Goal: Download file/media

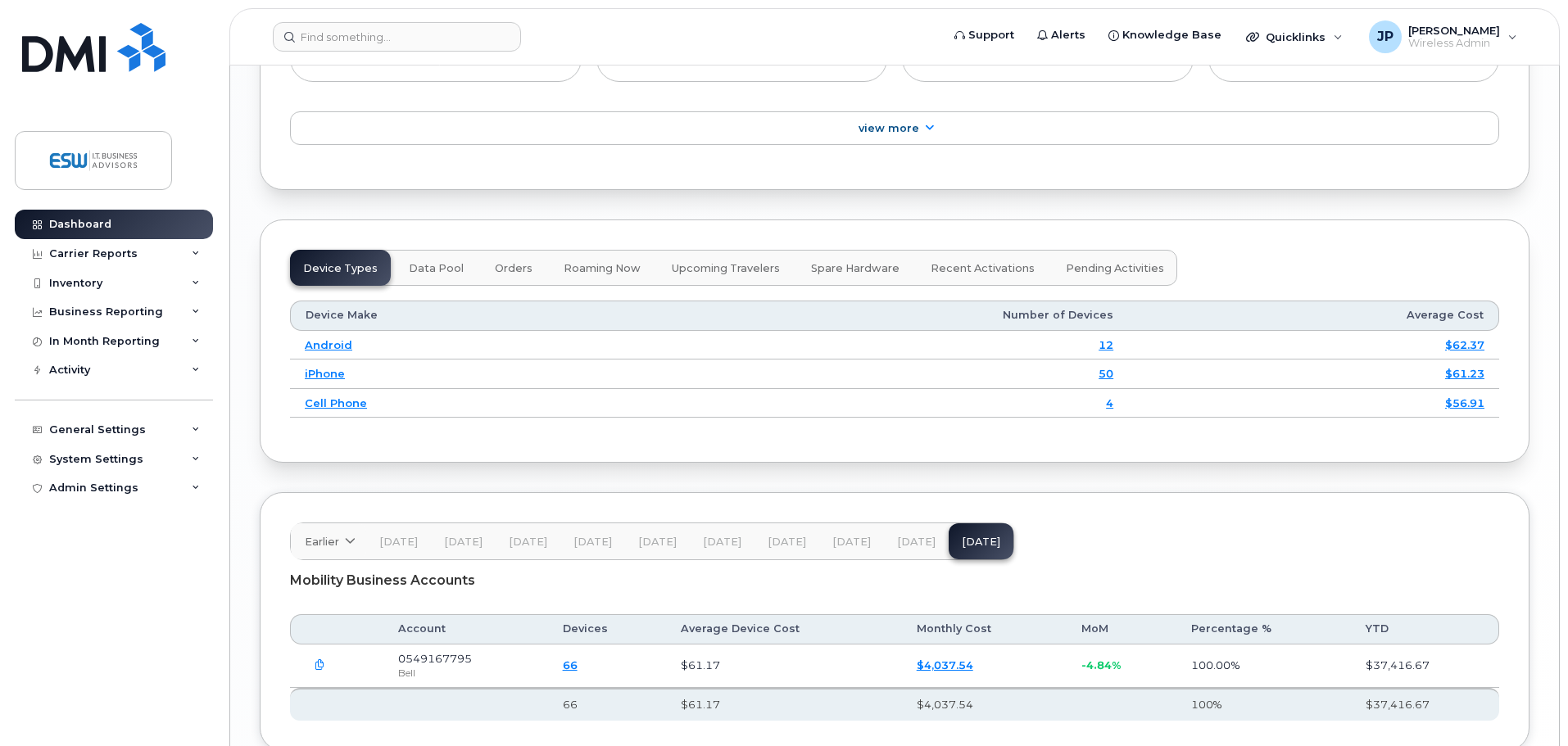
scroll to position [1995, 0]
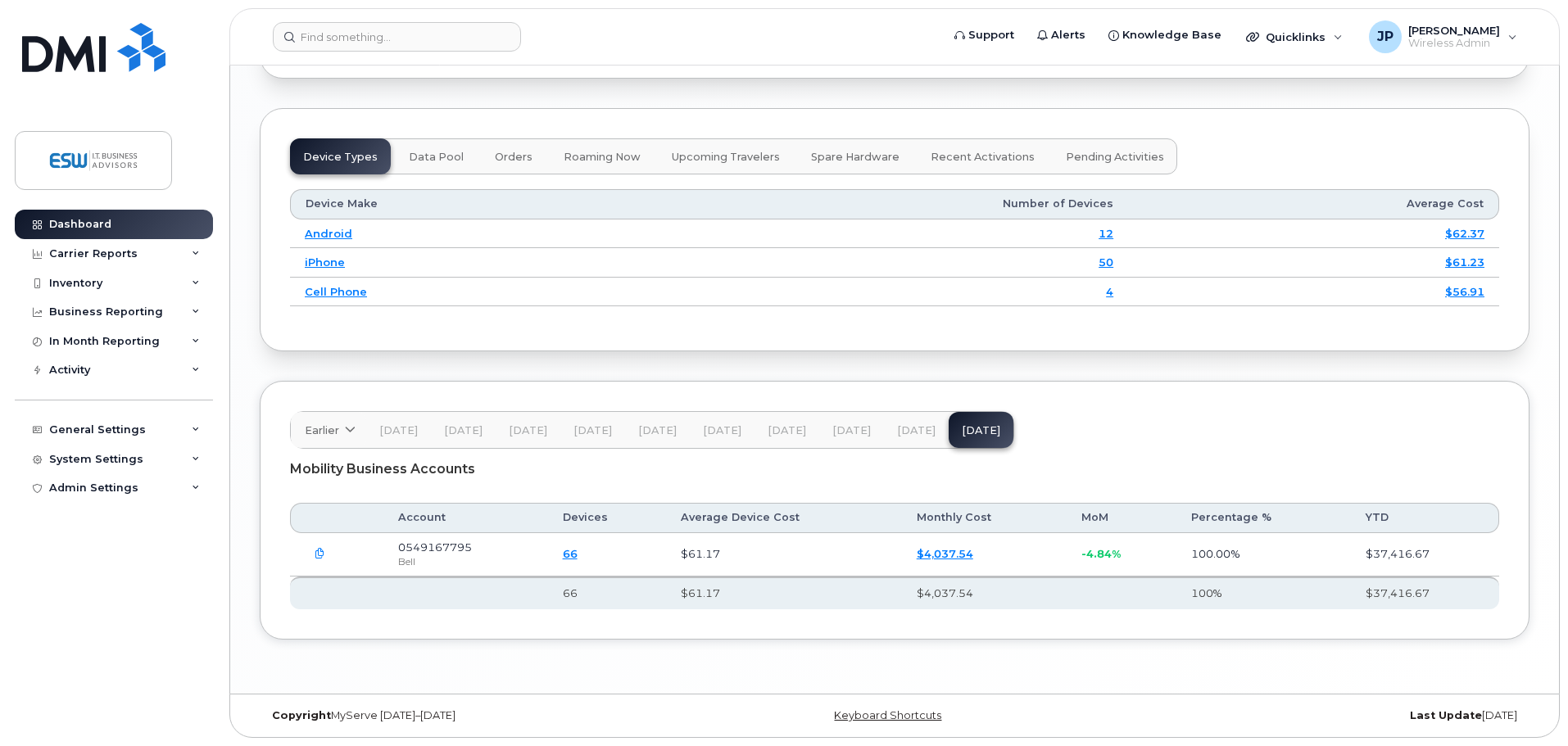
click at [911, 430] on span "[DATE]" at bounding box center [916, 431] width 39 height 13
click at [322, 550] on icon "button" at bounding box center [319, 553] width 10 height 10
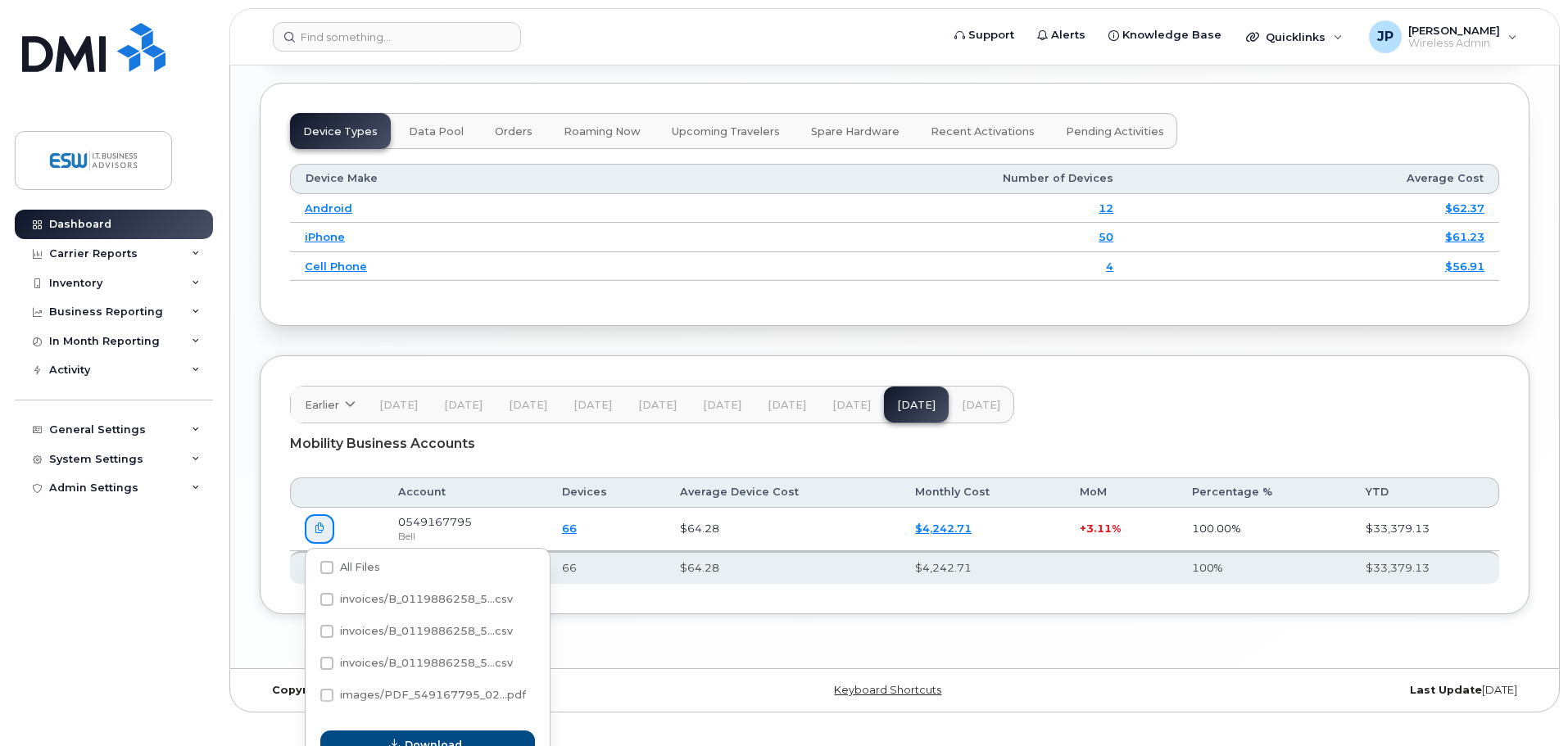
scroll to position [2044, 0]
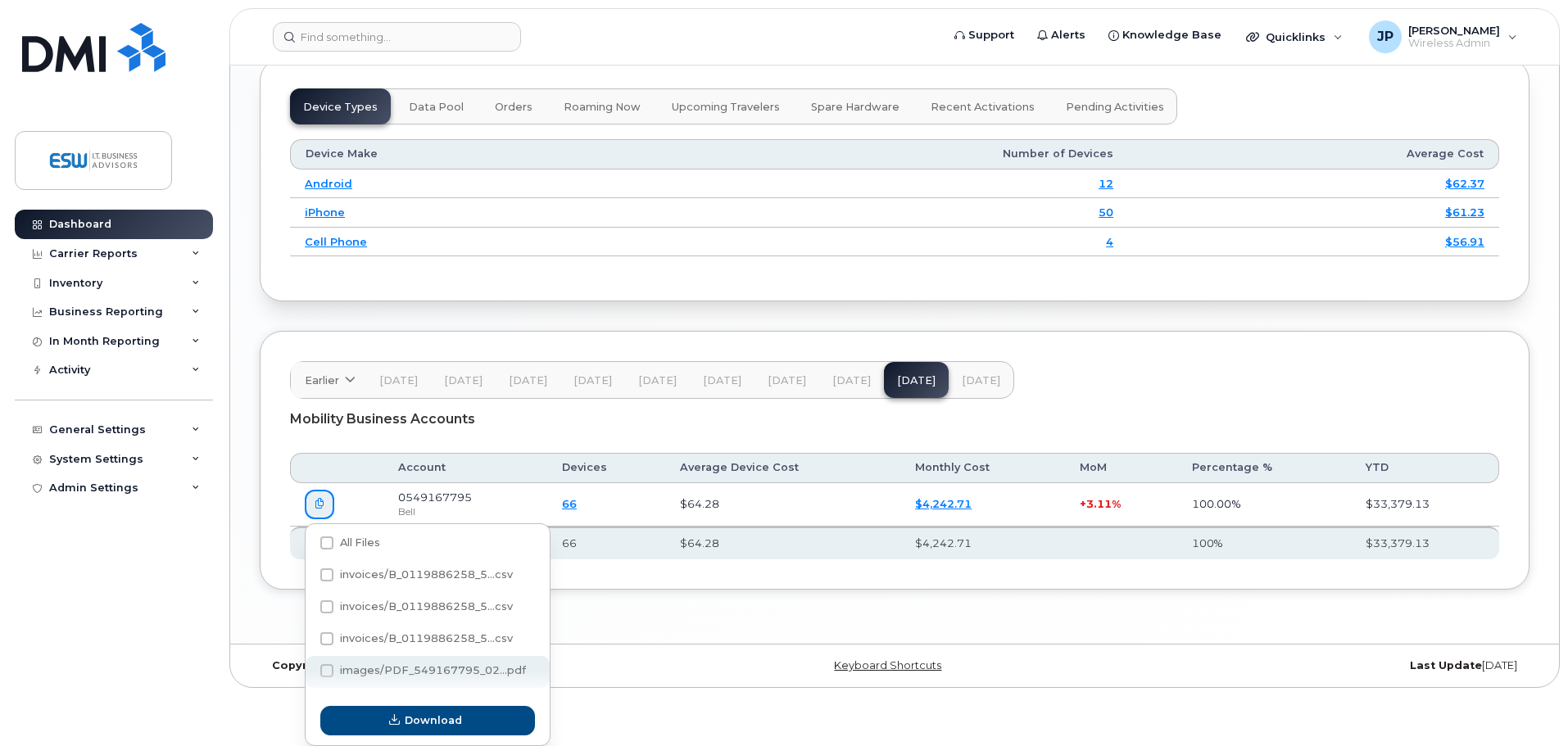
click at [327, 672] on span at bounding box center [327, 671] width 13 height 13
click at [309, 672] on input "images/PDF_549167795_02...pdf" at bounding box center [305, 671] width 9 height 9
checkbox input "true"
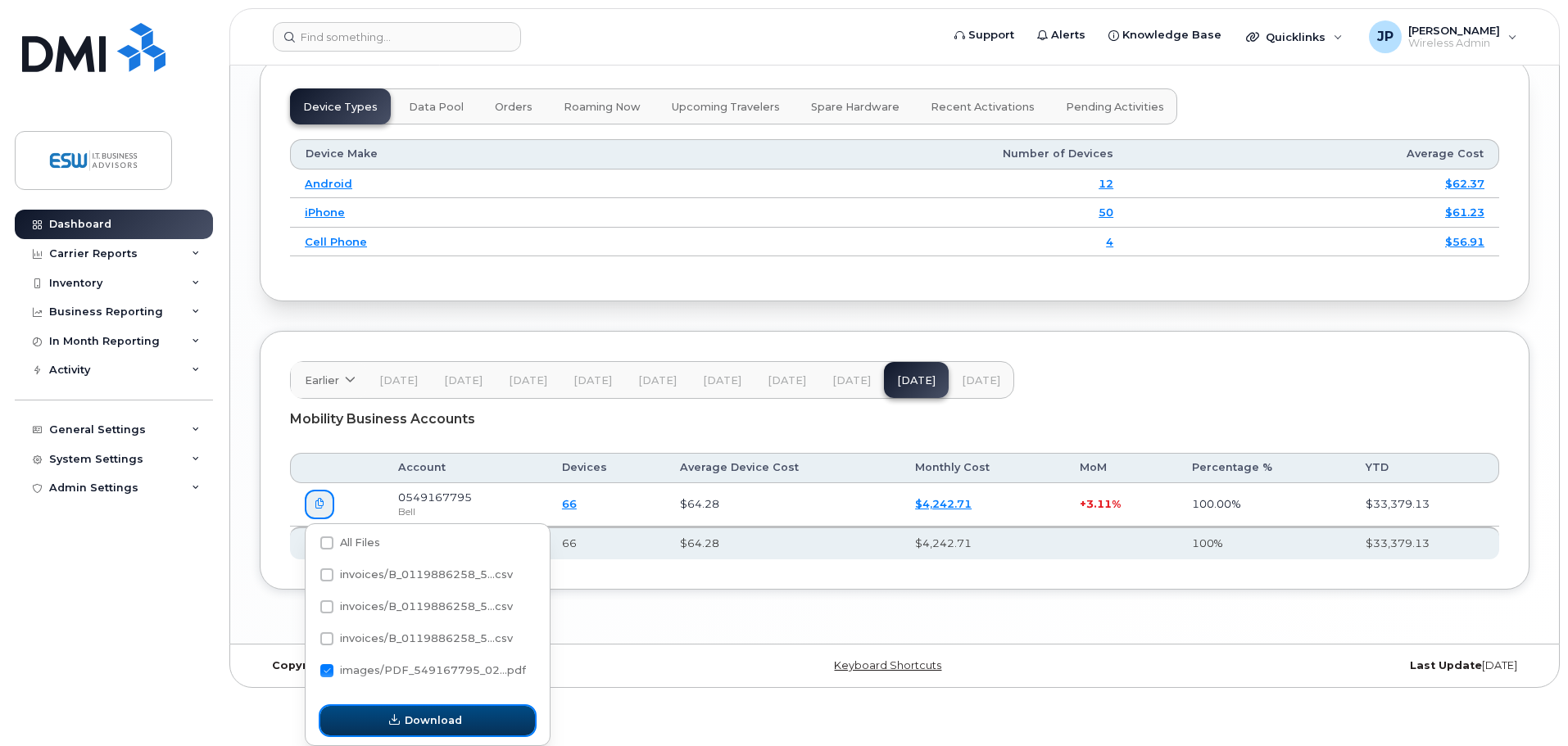
click at [413, 718] on span "Download" at bounding box center [433, 720] width 57 height 15
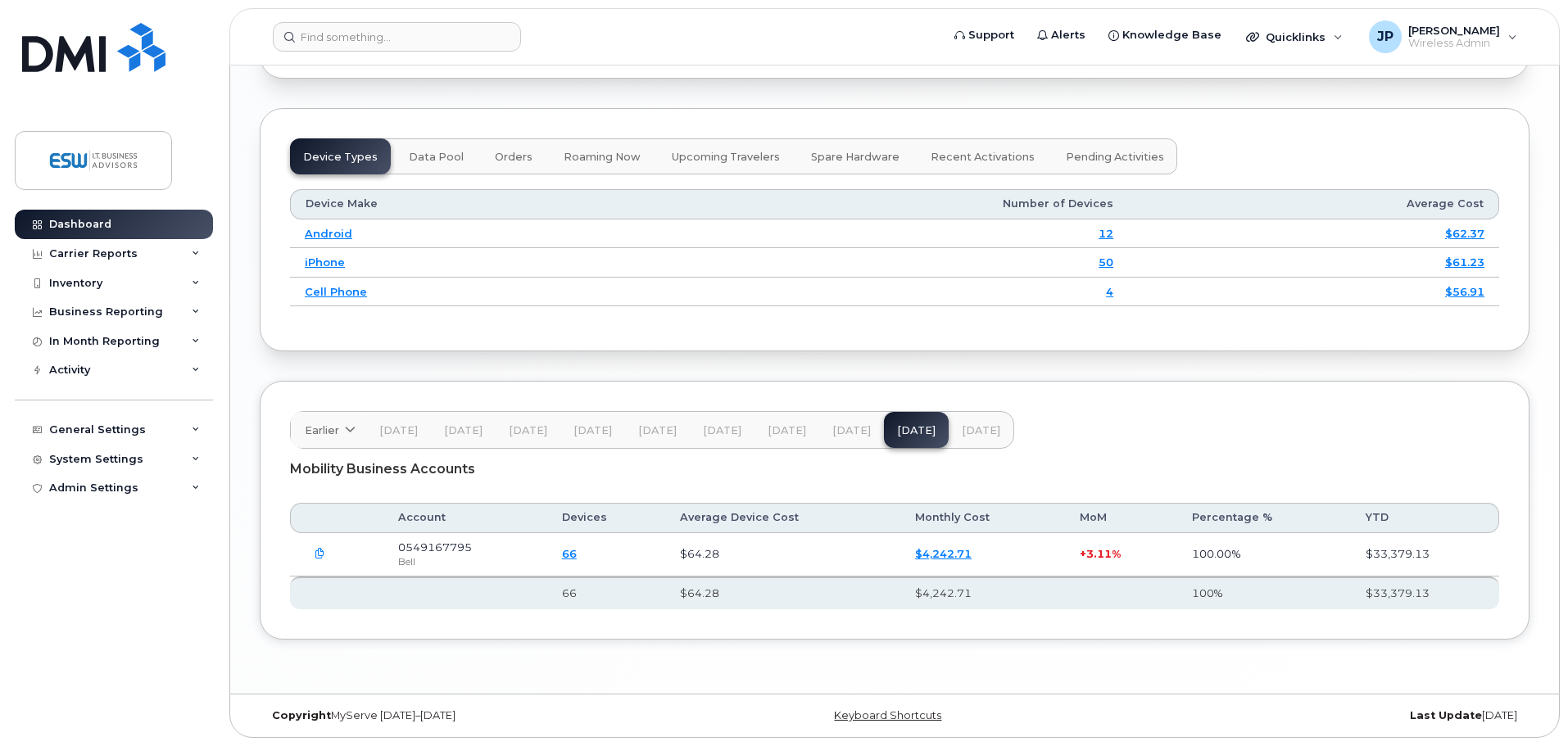
scroll to position [1995, 0]
click at [848, 430] on span "[DATE]" at bounding box center [852, 431] width 39 height 13
click at [908, 428] on span "[DATE]" at bounding box center [916, 431] width 39 height 13
click at [976, 429] on span "[DATE]" at bounding box center [981, 431] width 39 height 13
click at [911, 432] on span "[DATE]" at bounding box center [916, 431] width 39 height 13
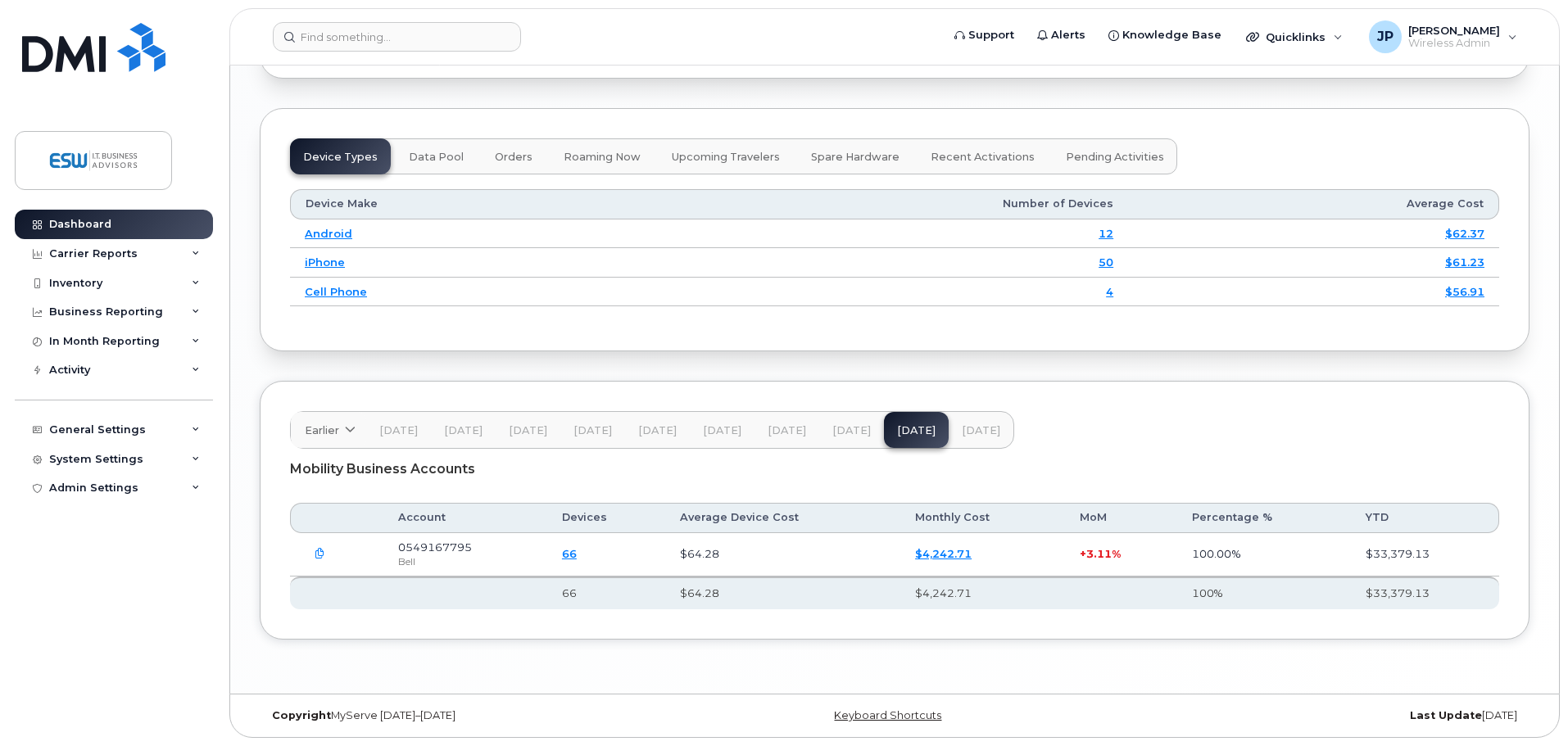
click at [321, 551] on icon "button" at bounding box center [319, 553] width 10 height 10
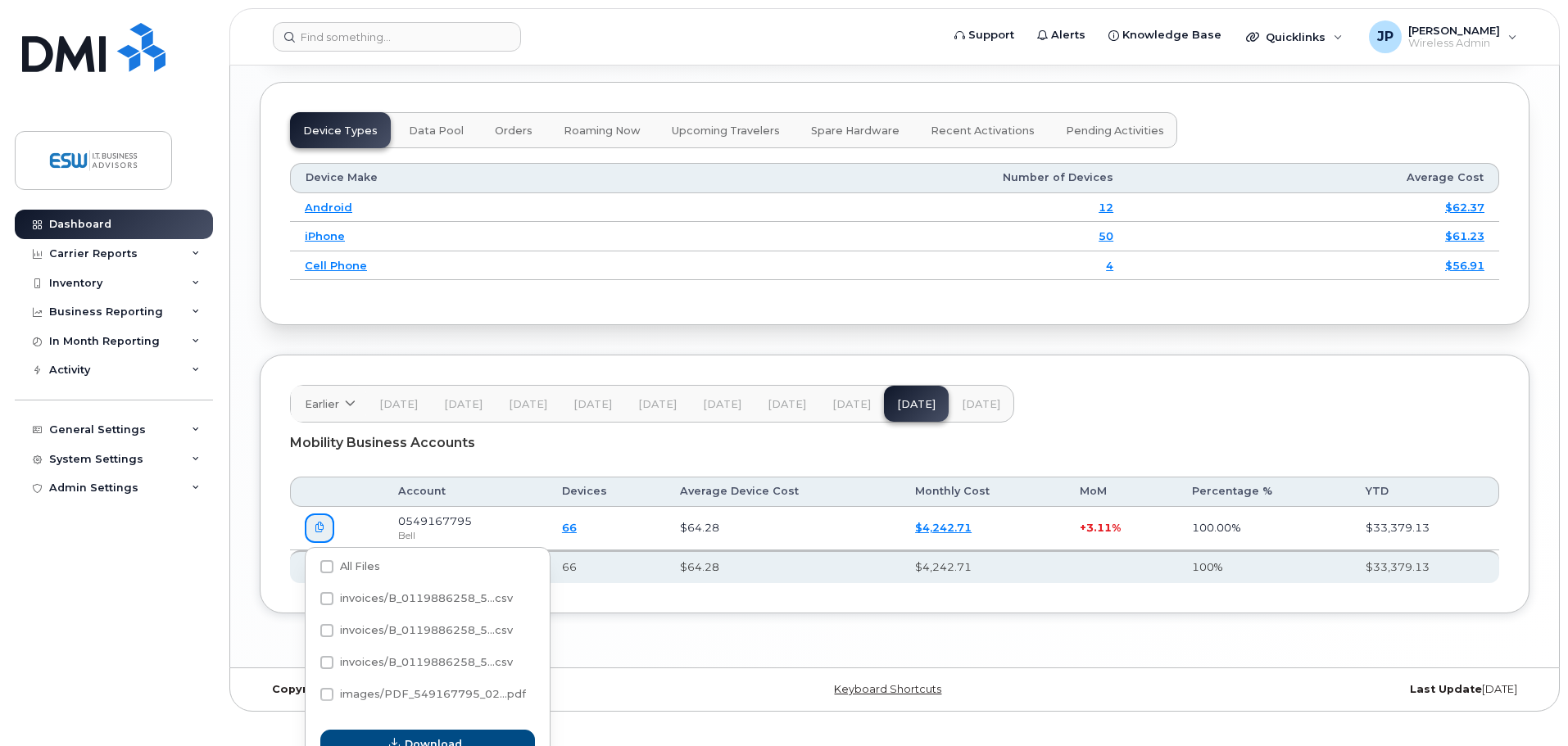
scroll to position [2044, 0]
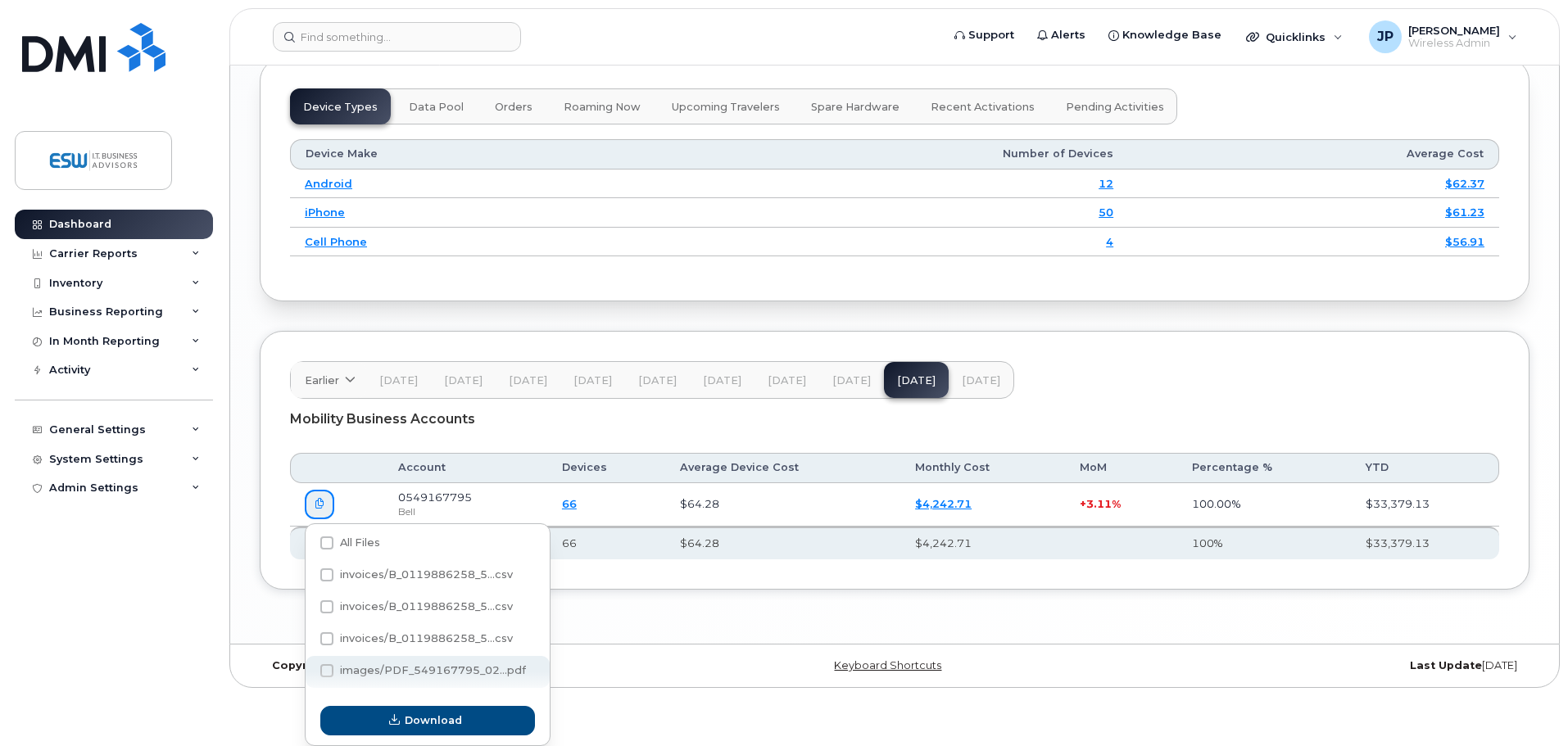
click at [326, 667] on span at bounding box center [327, 671] width 13 height 13
click at [309, 667] on input "images/PDF_549167795_02...pdf" at bounding box center [305, 671] width 9 height 9
checkbox input "true"
click at [328, 640] on span at bounding box center [327, 639] width 13 height 13
click at [309, 640] on input "invoices/B_0119886258_5...csv" at bounding box center [305, 639] width 9 height 9
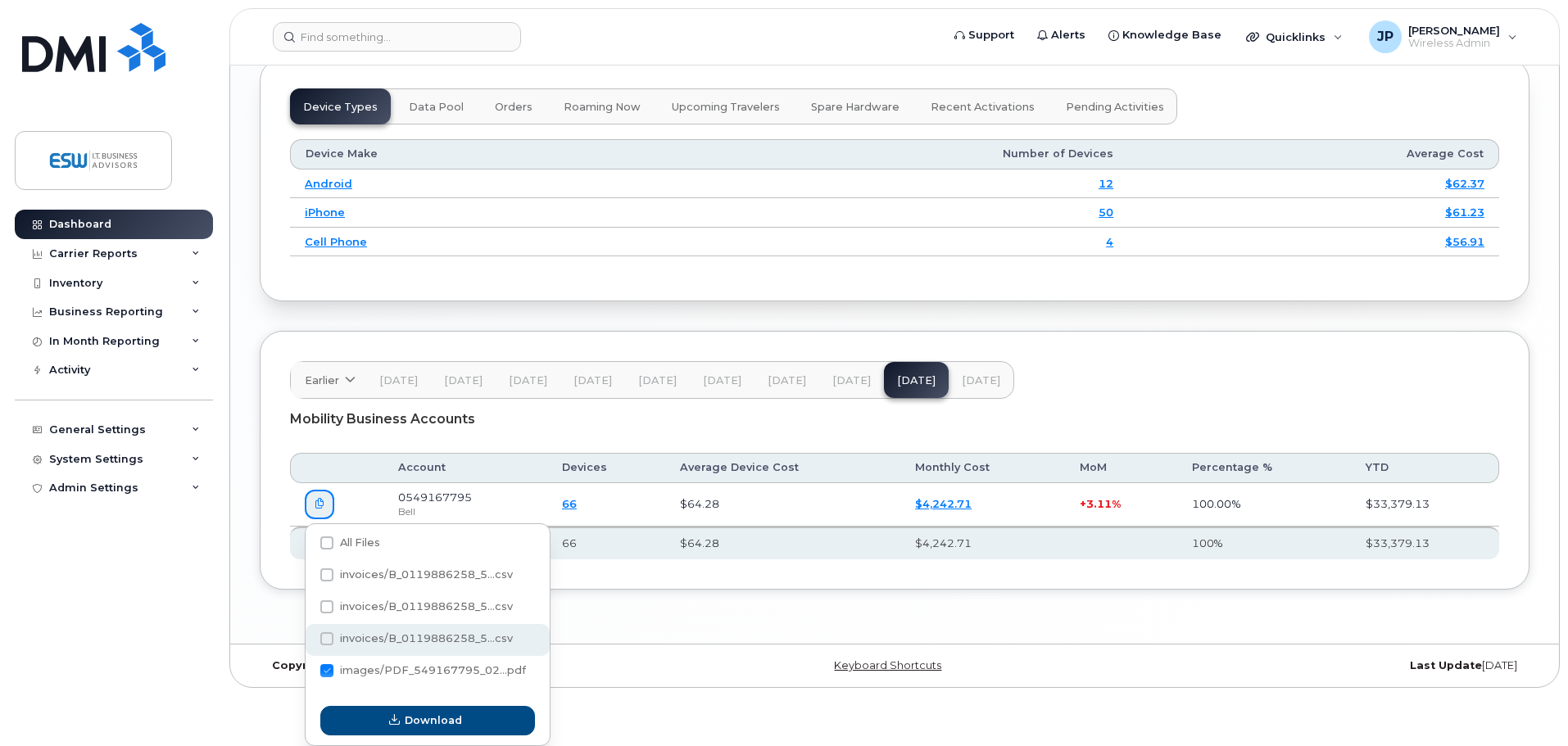
checkbox input "true"
click at [327, 611] on span at bounding box center [327, 606] width 13 height 13
click at [309, 611] on input "invoices/B_0119886258_5...csv" at bounding box center [305, 607] width 9 height 9
checkbox input "true"
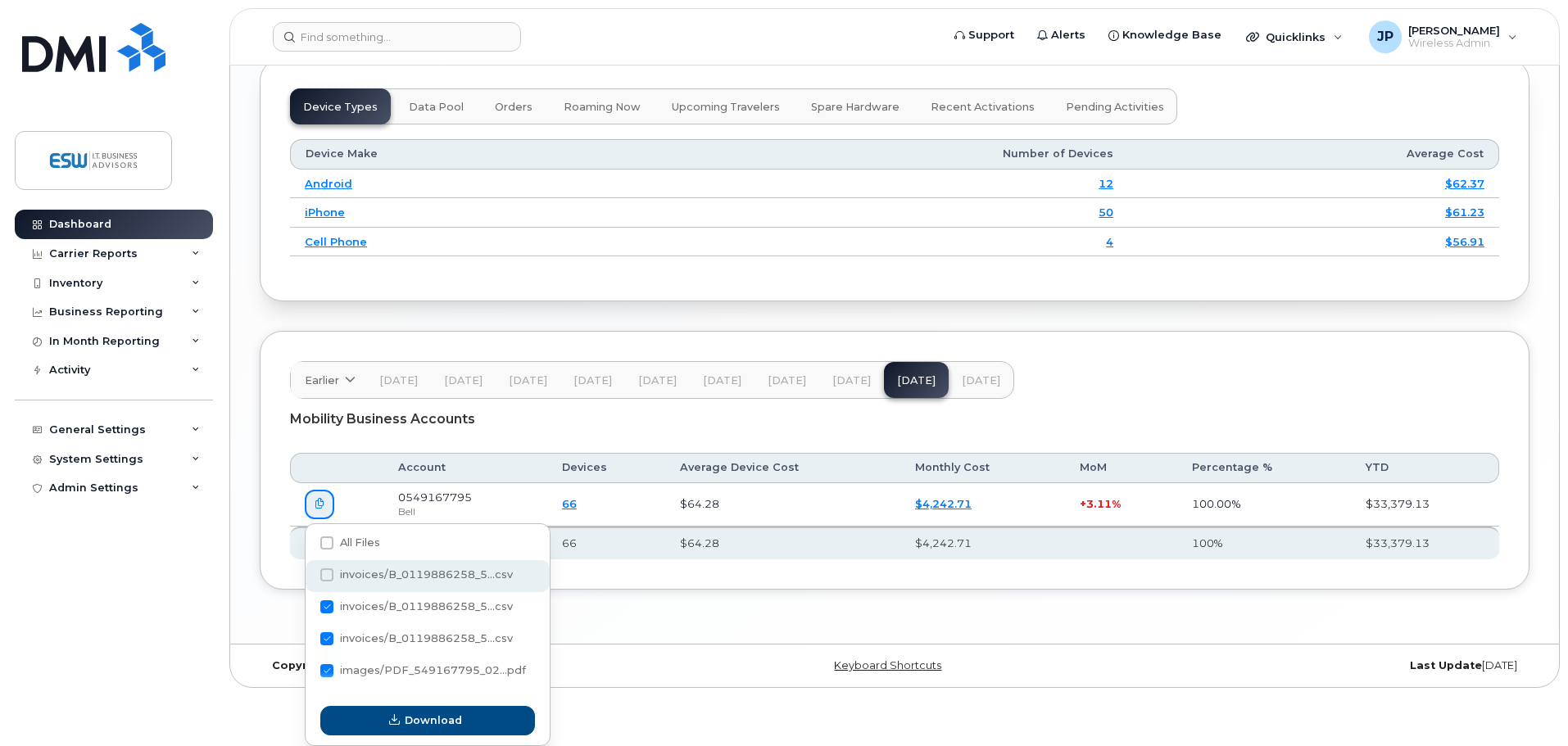
click at [330, 578] on span at bounding box center [327, 575] width 13 height 13
click at [309, 578] on input "invoices/B_0119886258_5...csv" at bounding box center [305, 575] width 9 height 9
checkbox input "false"
checkbox input "true"
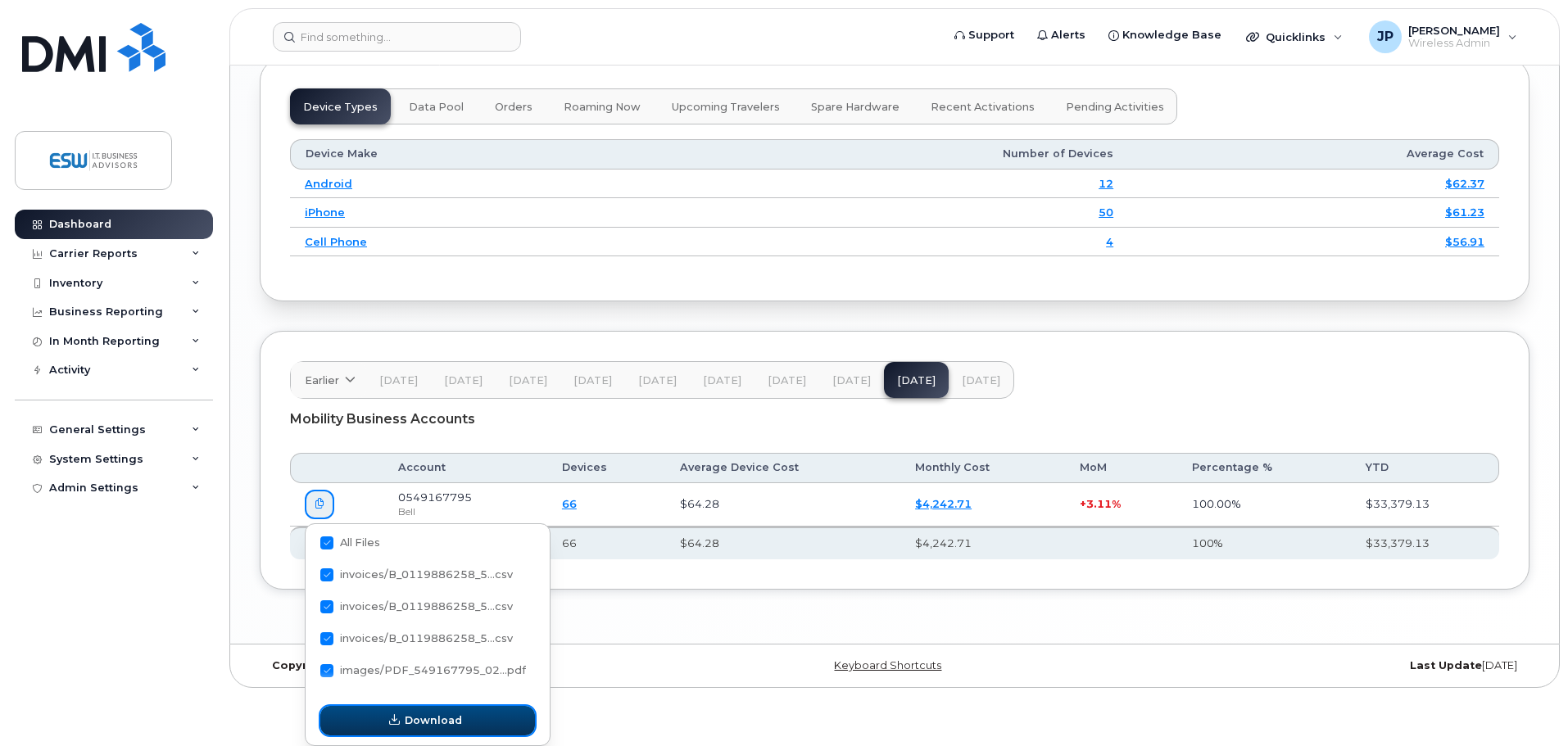
click at [426, 715] on span "Download" at bounding box center [433, 720] width 57 height 15
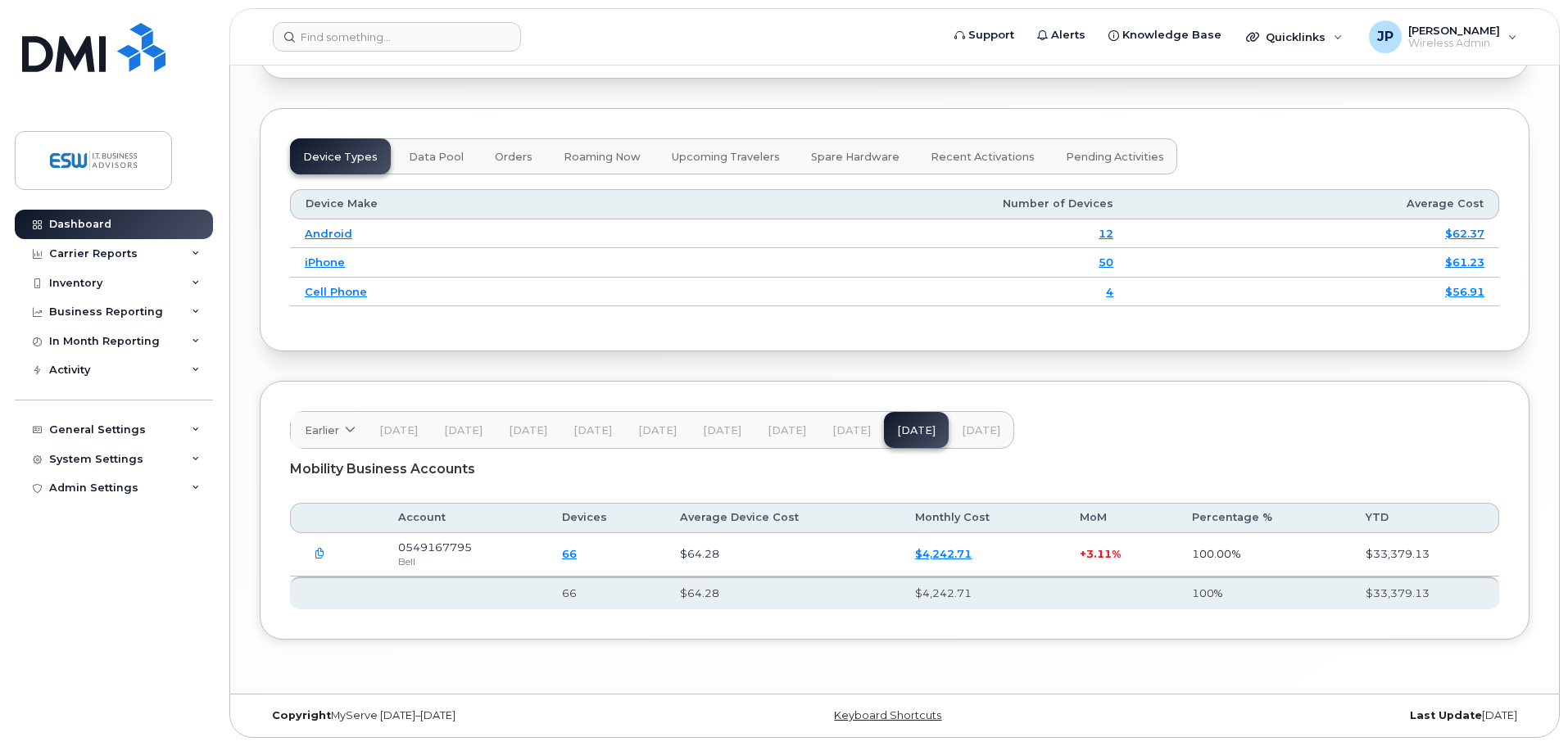
click at [972, 431] on span "[DATE]" at bounding box center [981, 431] width 39 height 13
click at [318, 549] on icon "button" at bounding box center [319, 553] width 10 height 10
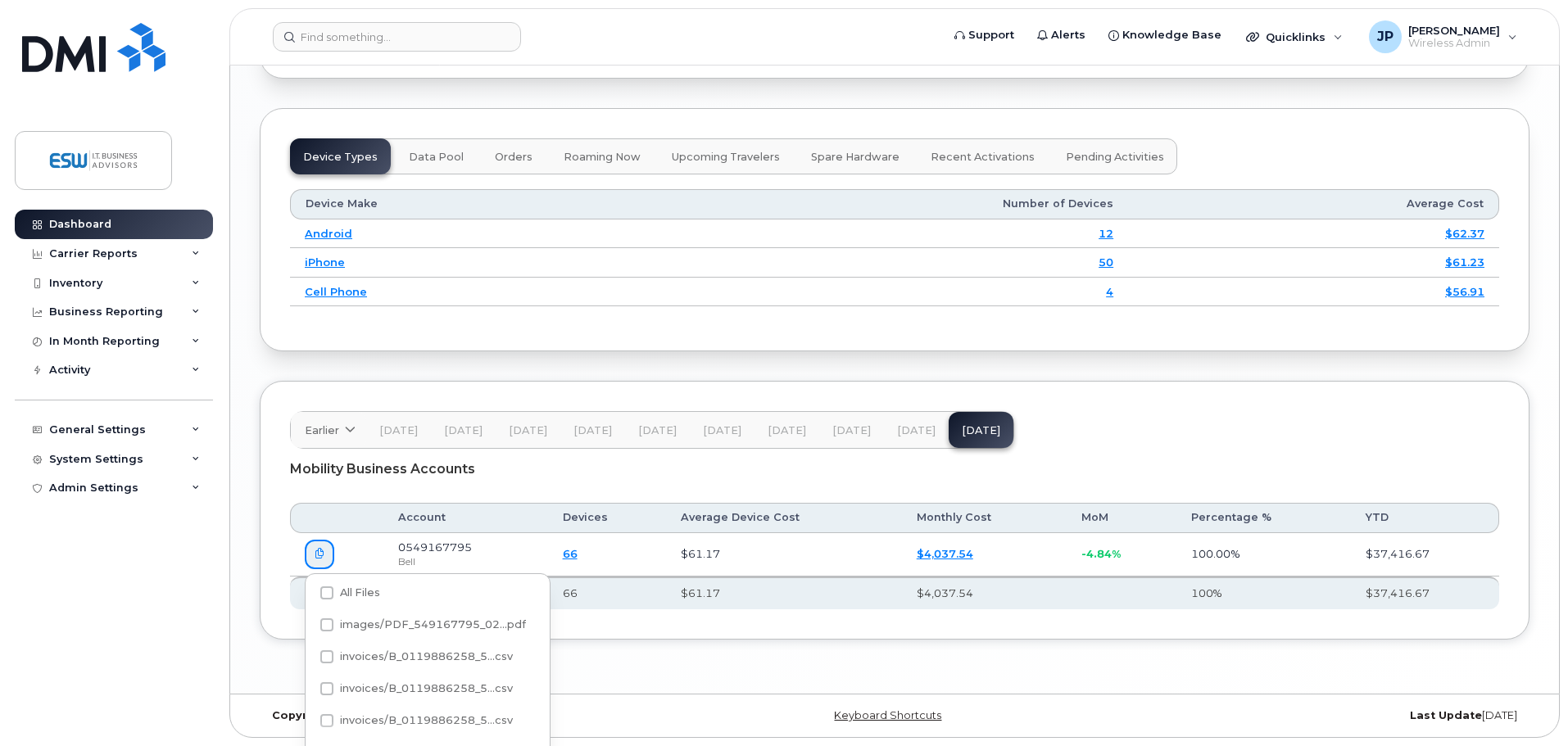
click at [1197, 400] on div "Earlier [DATE] October September August July June May April March February Janu…" at bounding box center [894, 510] width 1270 height 259
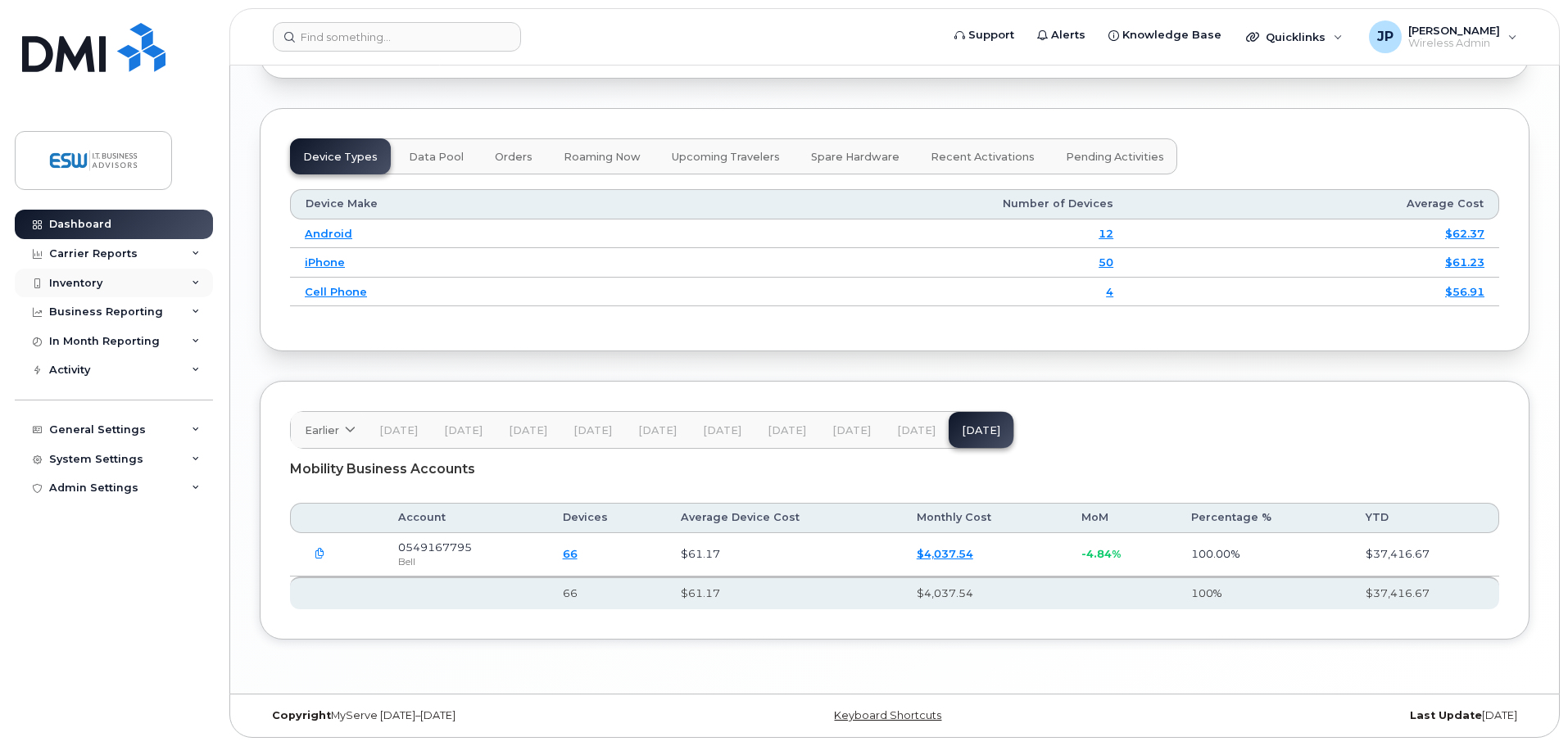
click at [87, 284] on div "Inventory" at bounding box center [76, 284] width 53 height 13
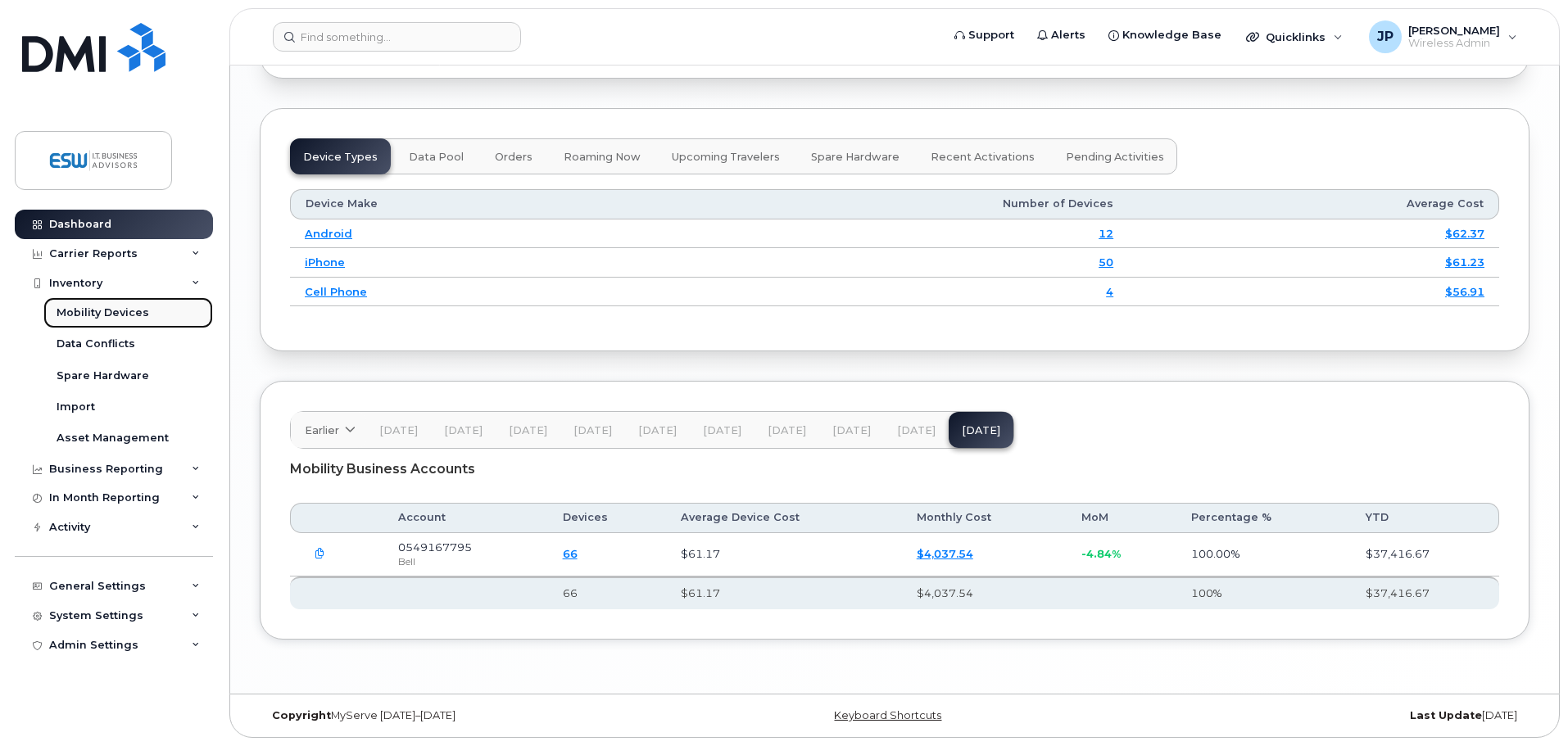
click at [99, 309] on div "Mobility Devices" at bounding box center [103, 313] width 92 height 15
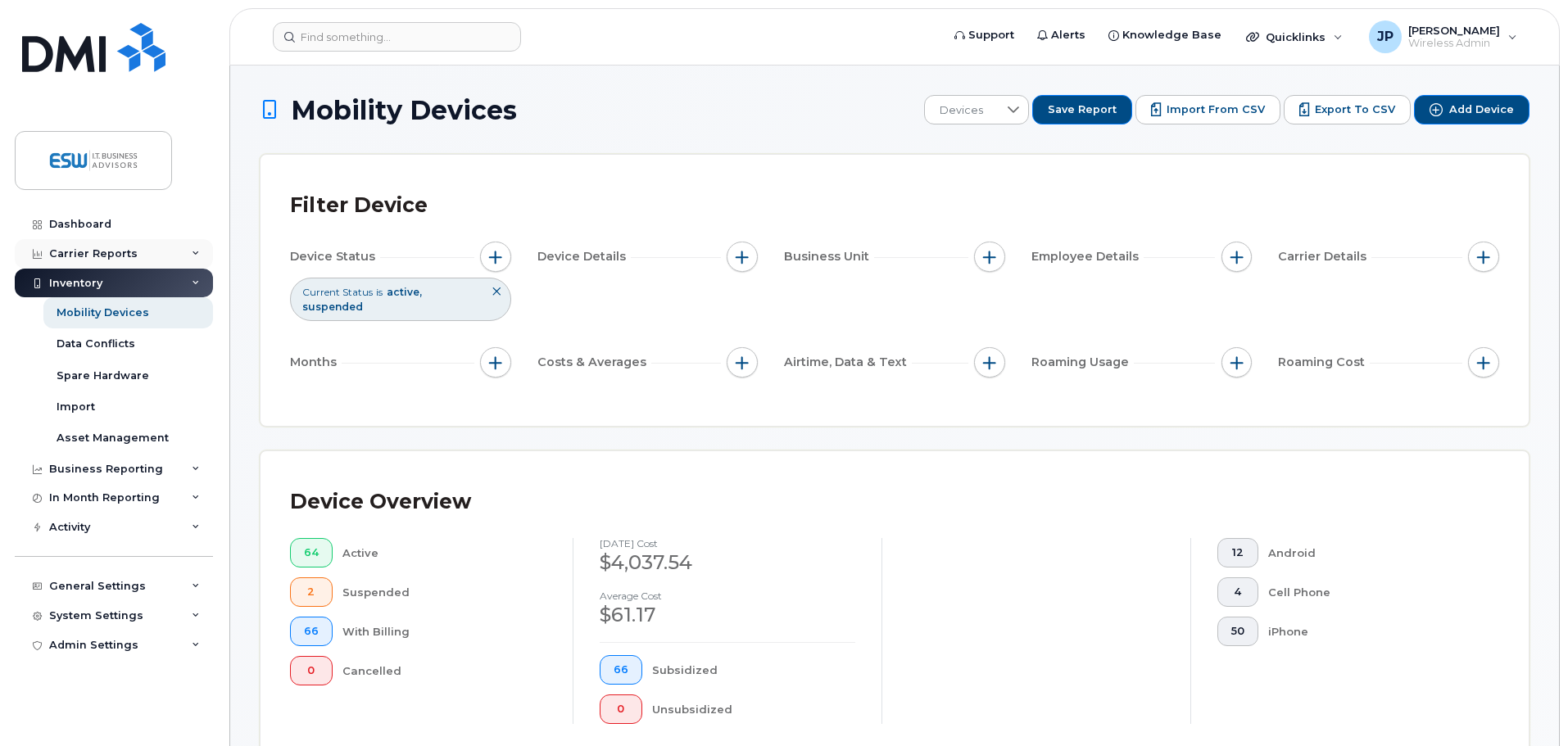
click at [96, 252] on div "Carrier Reports" at bounding box center [93, 254] width 88 height 13
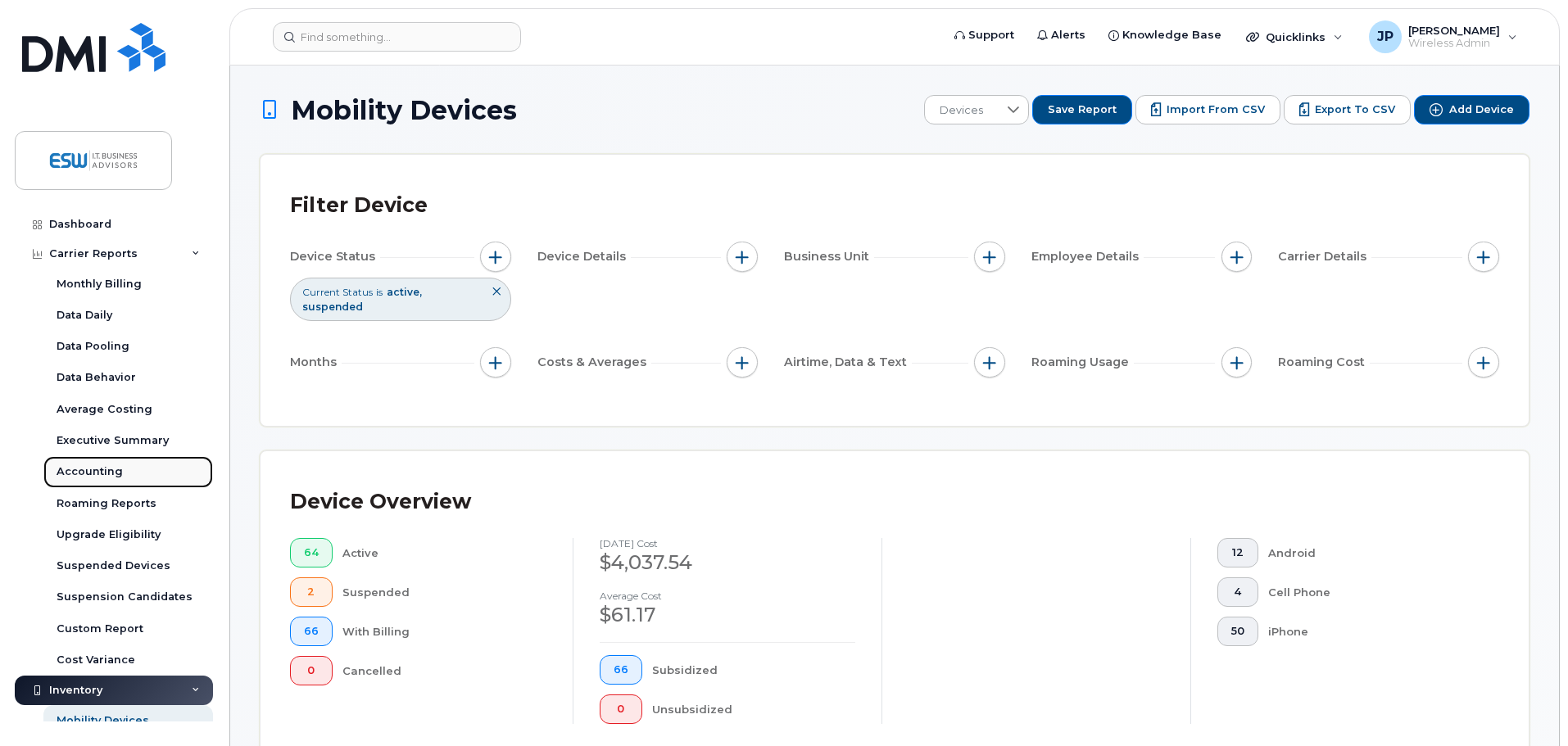
click at [78, 471] on div "Accounting" at bounding box center [90, 472] width 66 height 15
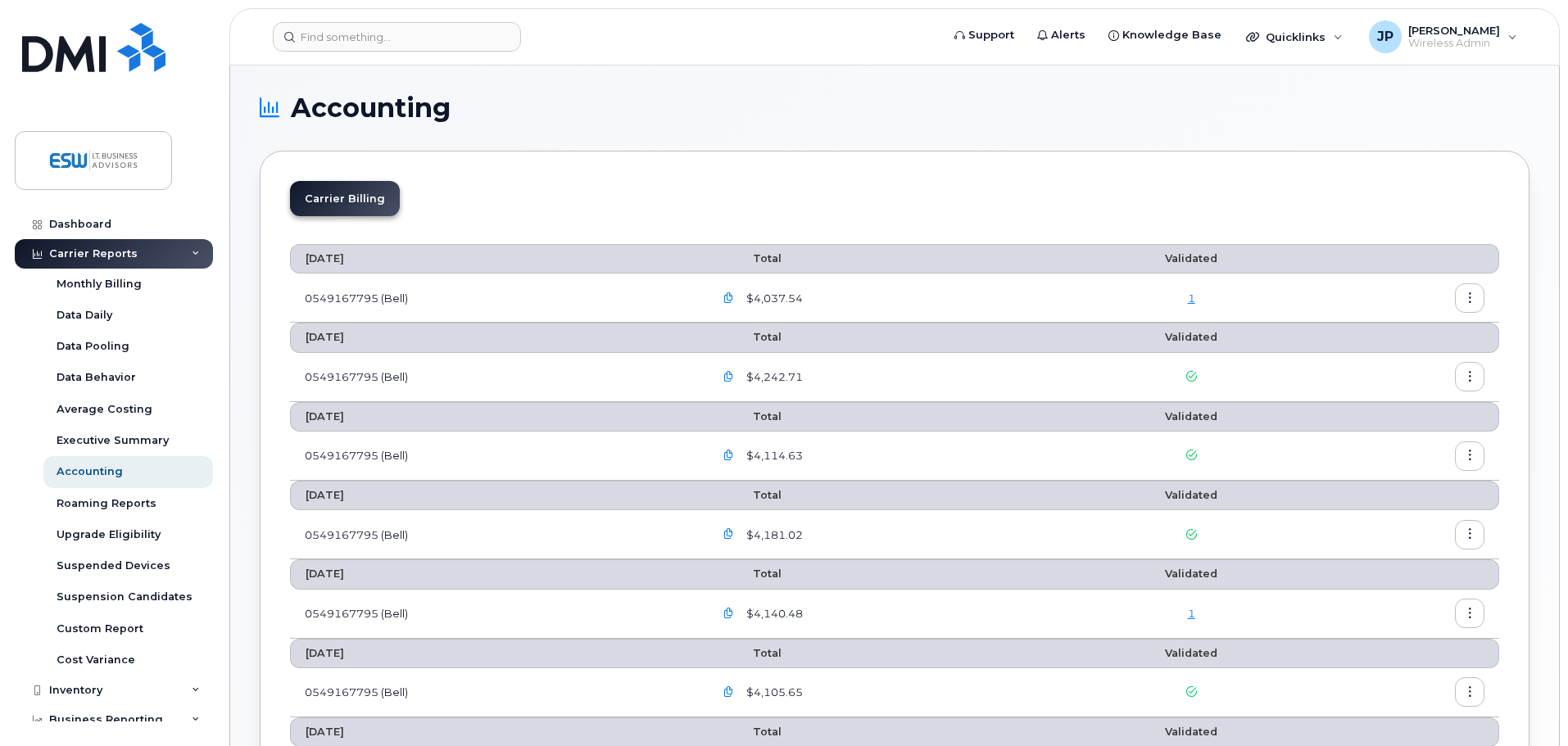
click at [1474, 297] on icon "button" at bounding box center [1470, 298] width 10 height 10
click at [1400, 370] on span "Download" at bounding box center [1395, 364] width 64 height 15
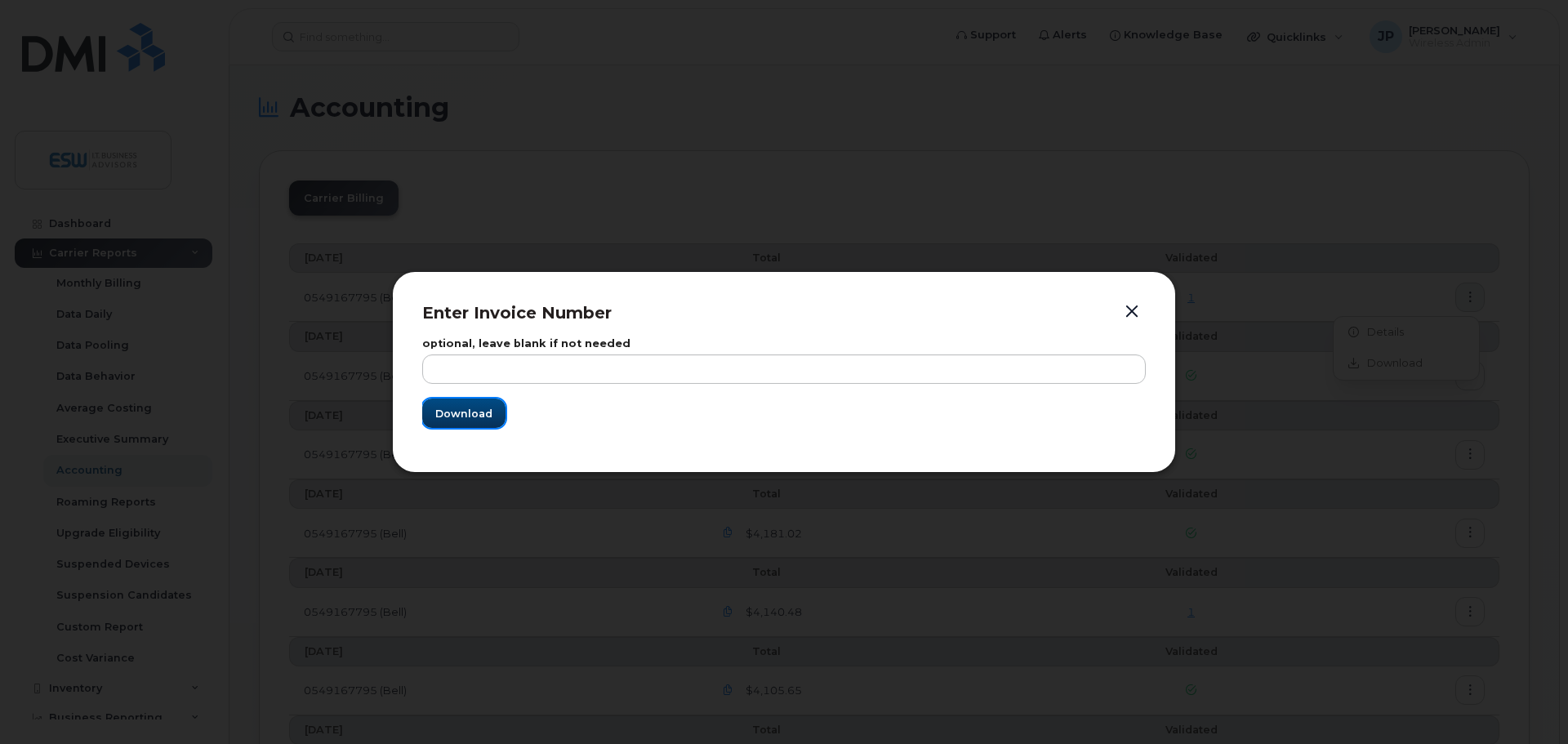
click at [467, 420] on span "Download" at bounding box center [464, 414] width 57 height 15
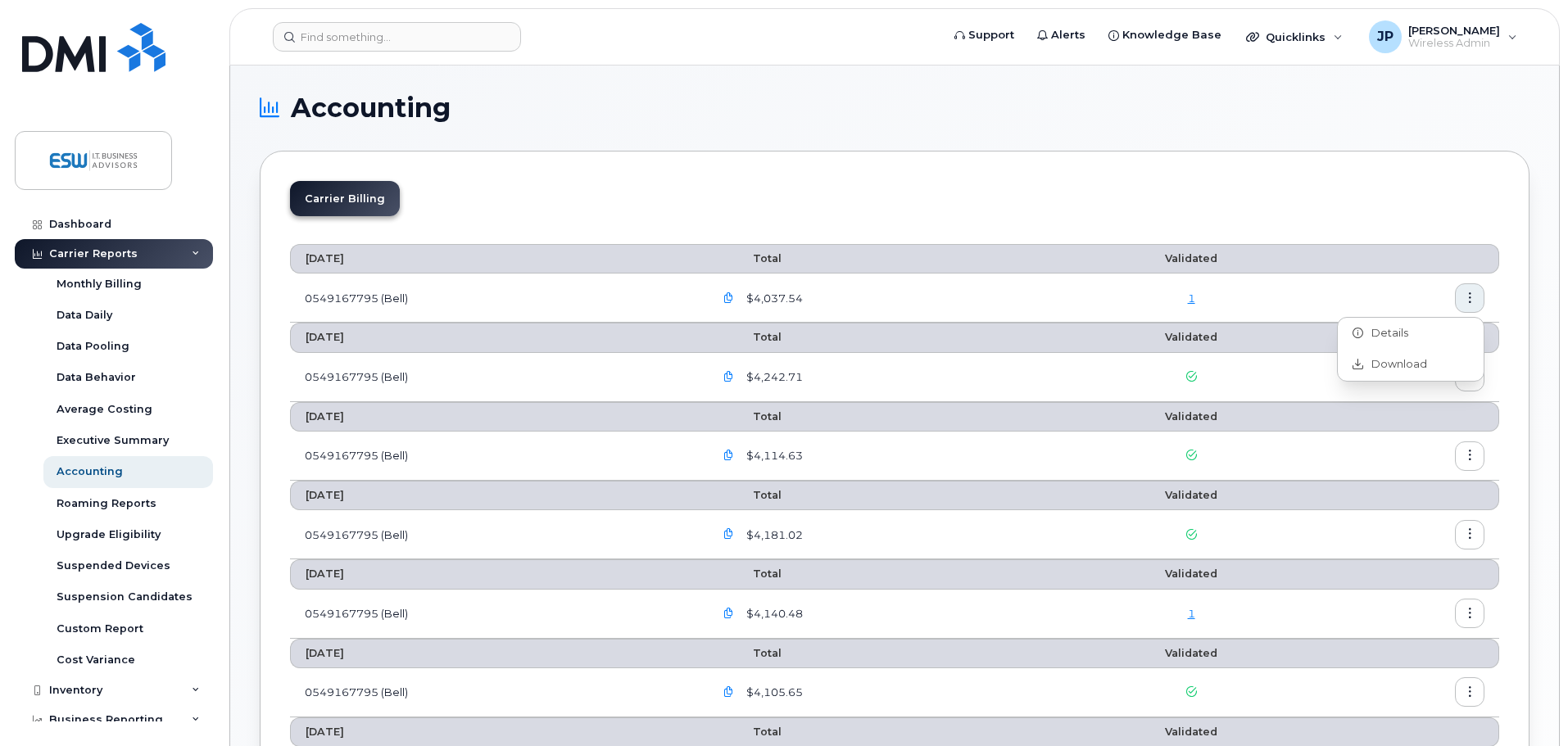
click at [1478, 103] on h1 "Accounting" at bounding box center [890, 108] width 1262 height 27
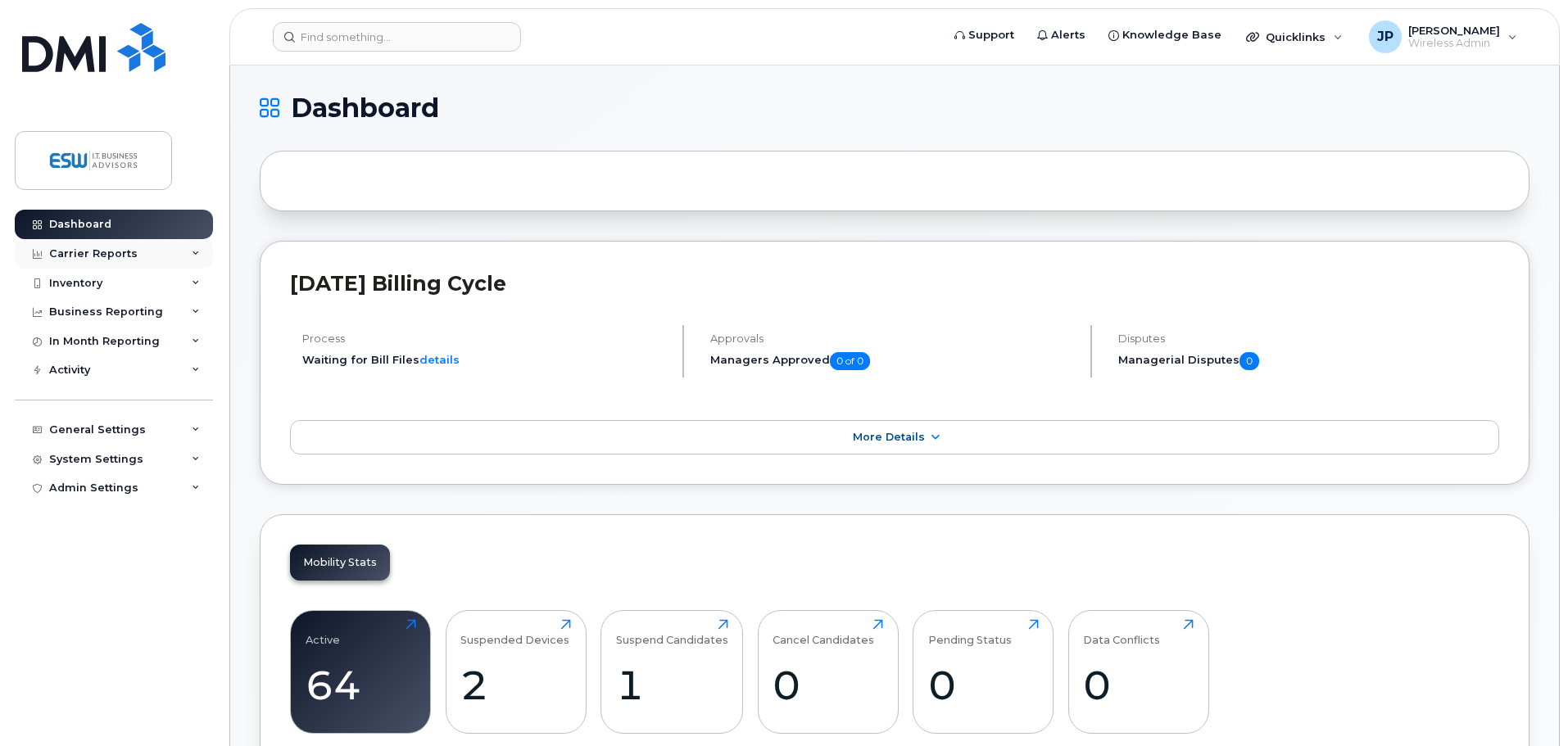
click at [98, 255] on div "Carrier Reports" at bounding box center [93, 254] width 88 height 13
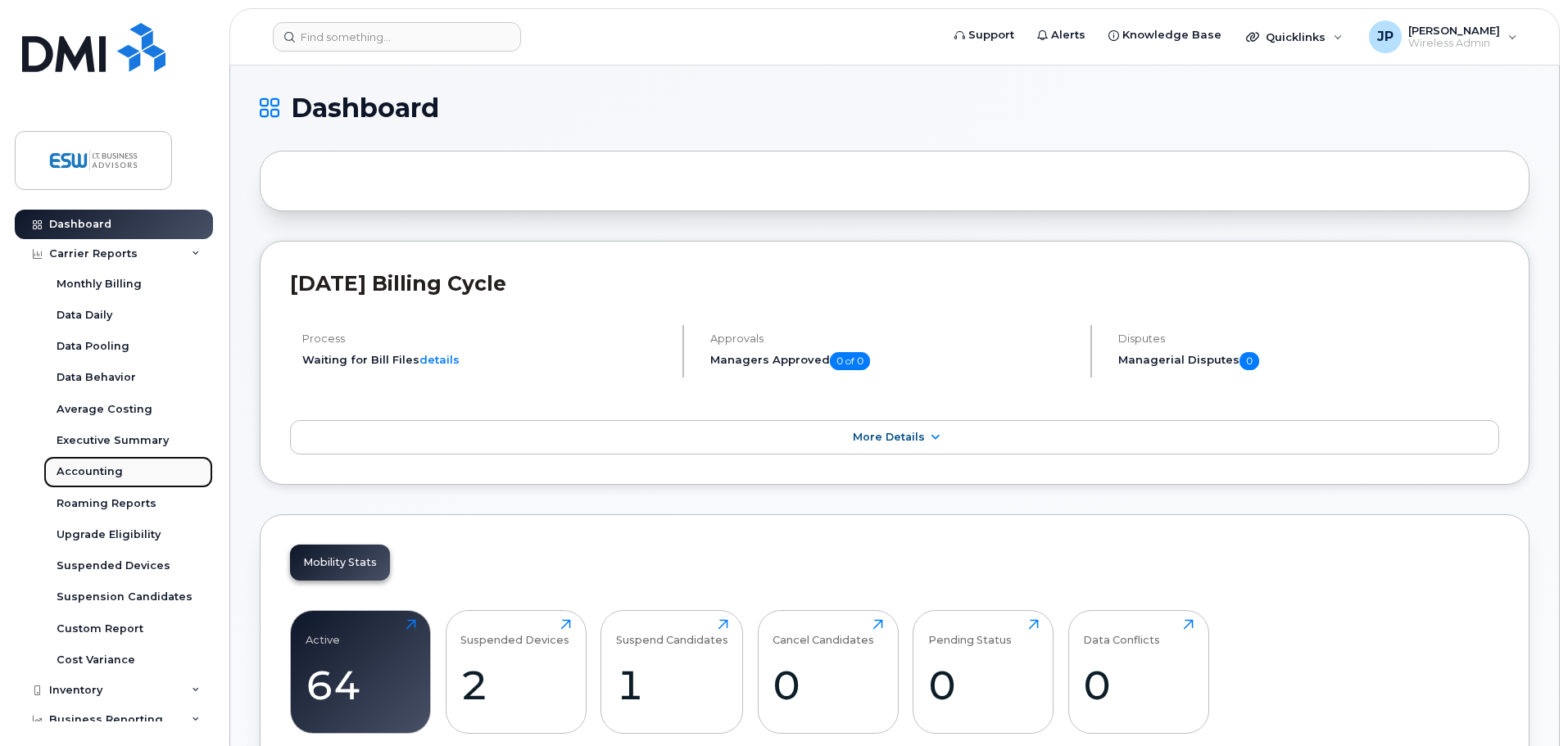
click at [87, 473] on div "Accounting" at bounding box center [90, 472] width 66 height 15
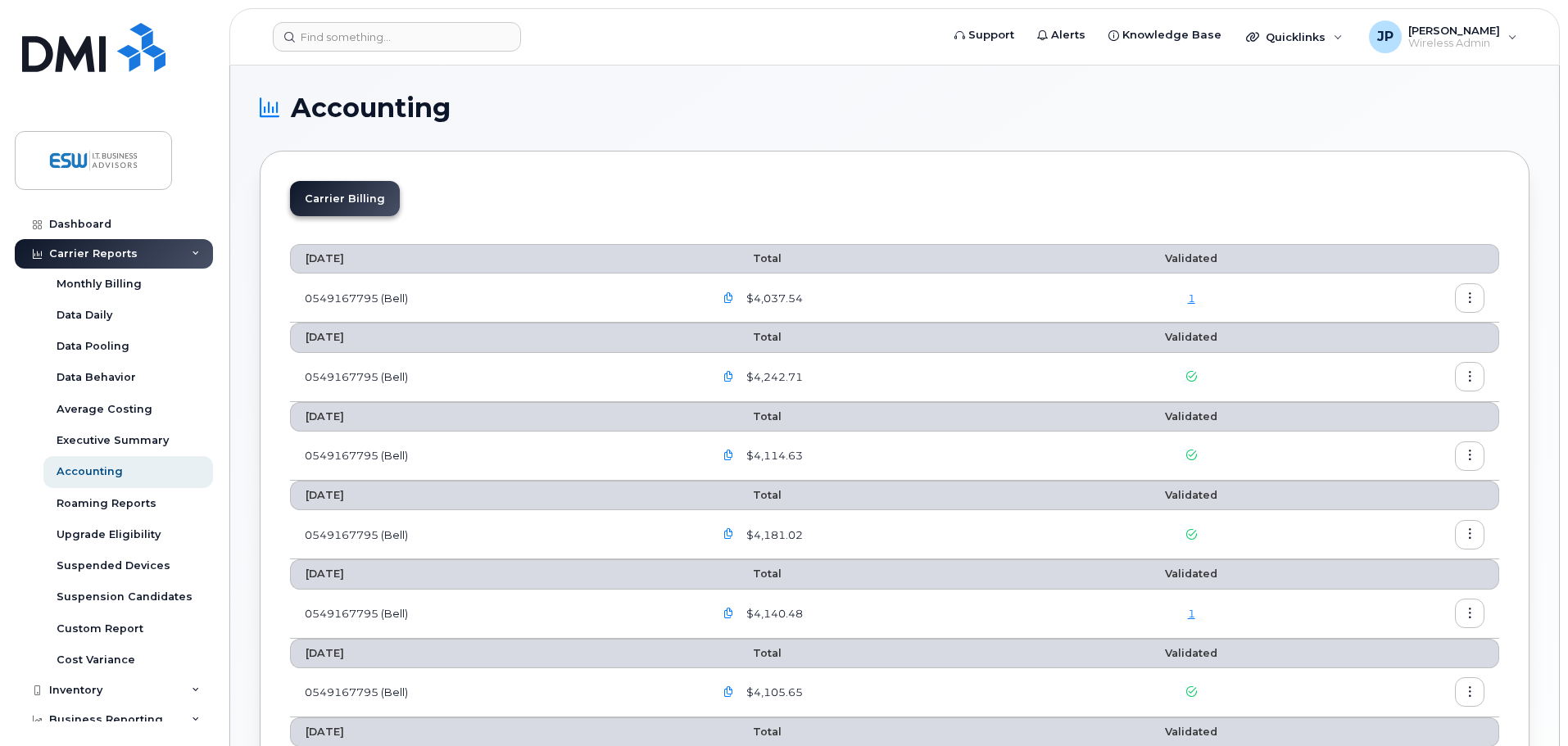
click at [1465, 379] on icon "button" at bounding box center [1470, 377] width 10 height 10
click at [1392, 442] on span "Download" at bounding box center [1395, 444] width 64 height 15
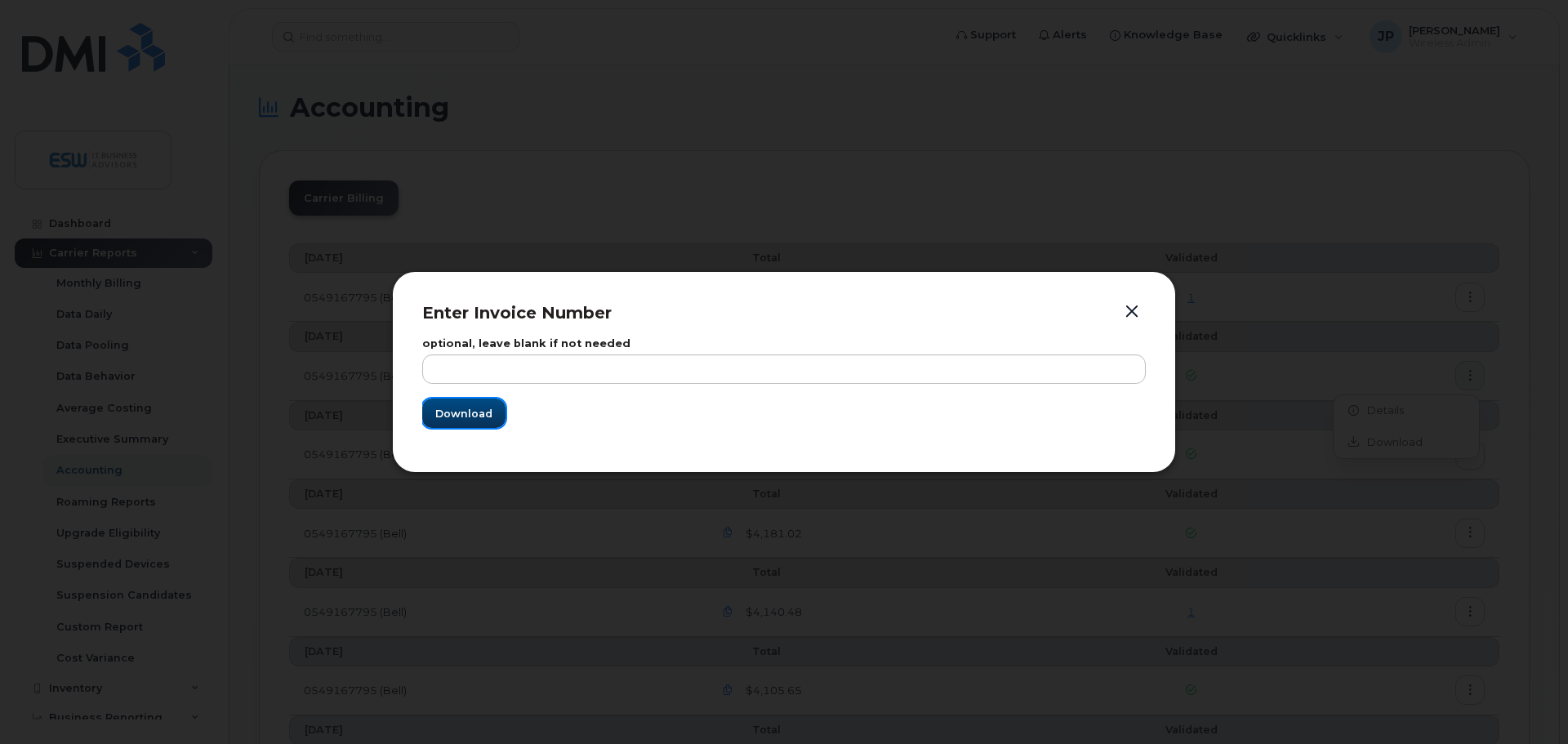
drag, startPoint x: 454, startPoint y: 412, endPoint x: 825, endPoint y: 396, distance: 371.3
click at [454, 413] on span "Download" at bounding box center [464, 414] width 57 height 15
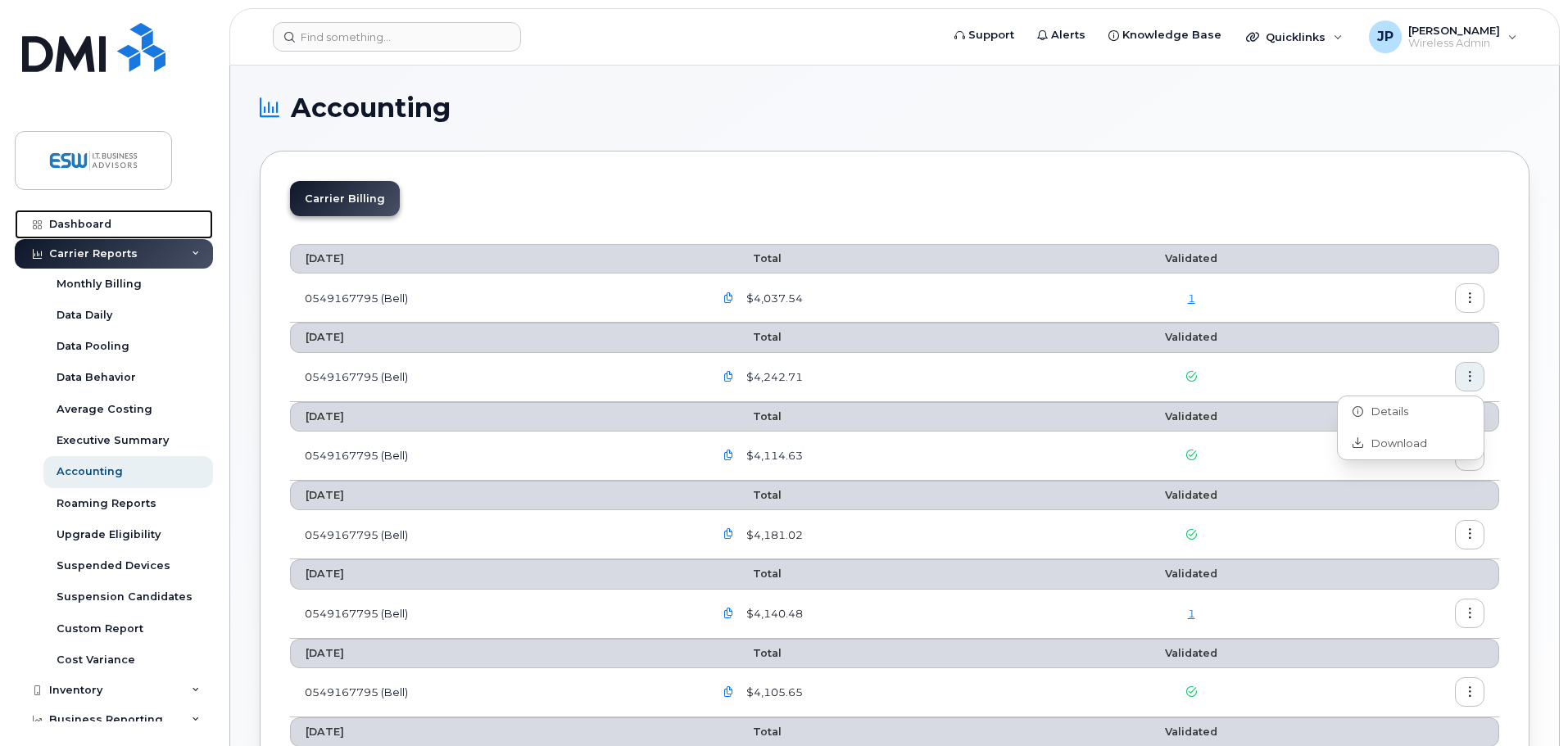
drag, startPoint x: 68, startPoint y: 225, endPoint x: 202, endPoint y: 257, distance: 137.8
click at [68, 226] on div "Dashboard" at bounding box center [81, 224] width 63 height 13
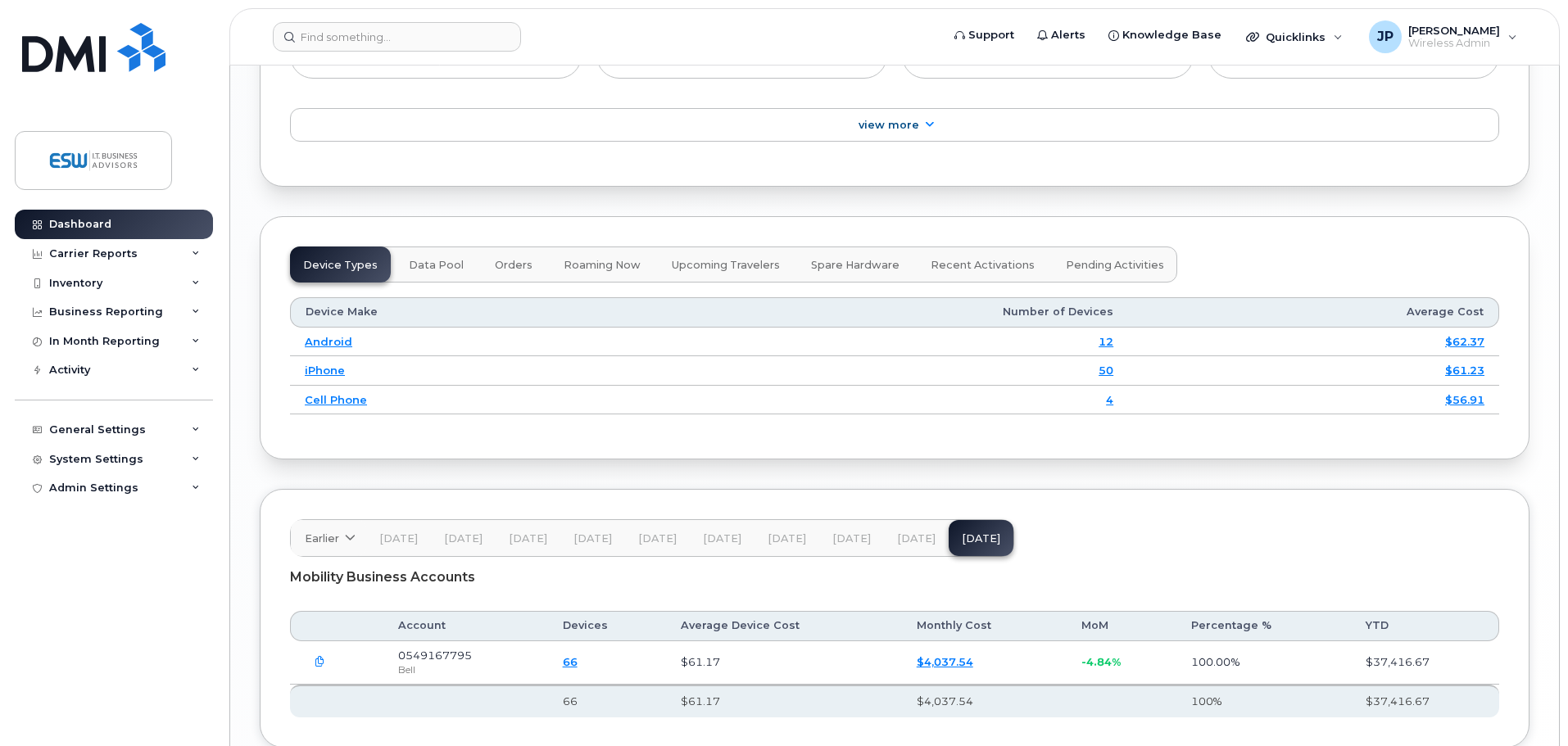
scroll to position [1995, 0]
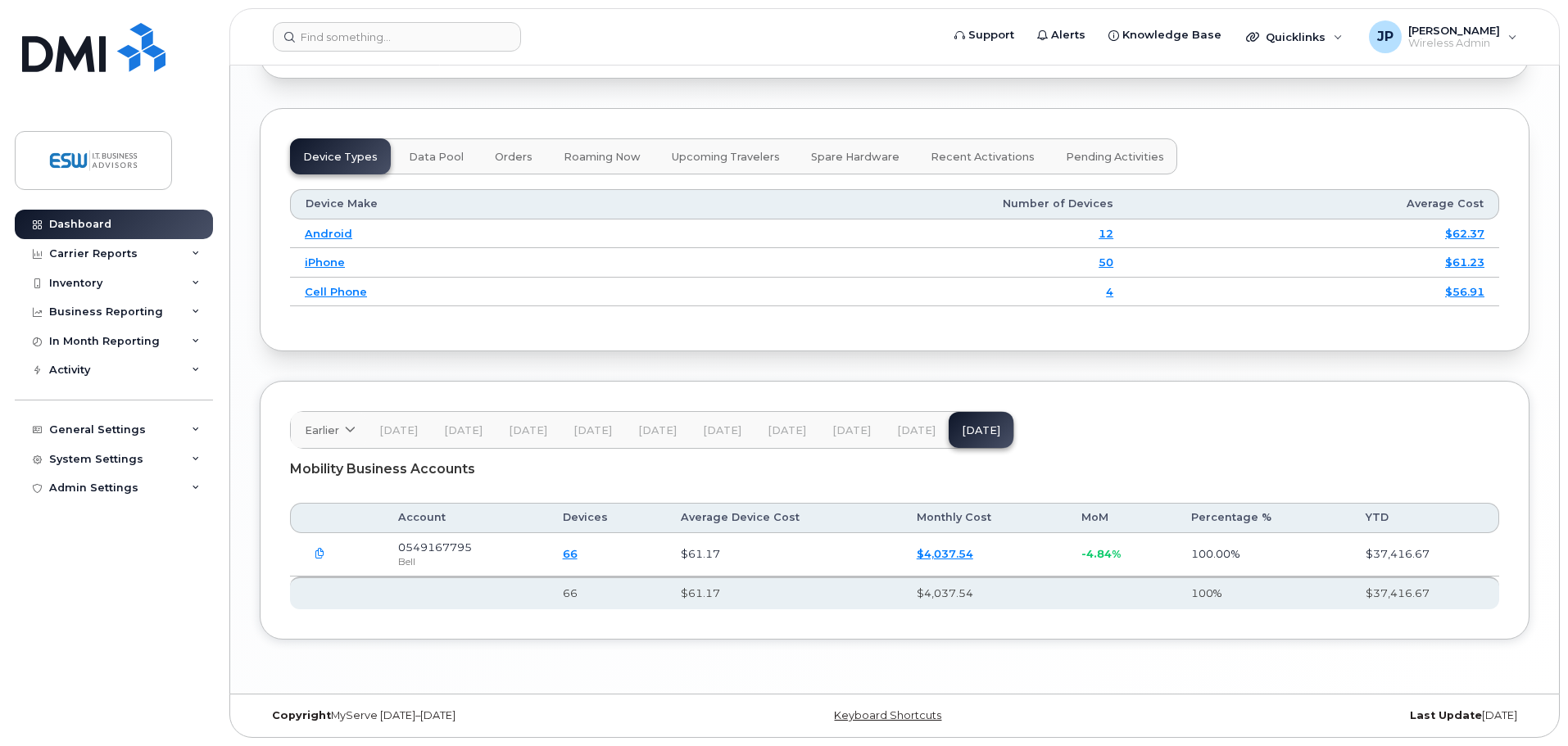
click at [897, 432] on span "[DATE]" at bounding box center [916, 431] width 39 height 13
click at [325, 552] on icon "button" at bounding box center [319, 553] width 10 height 10
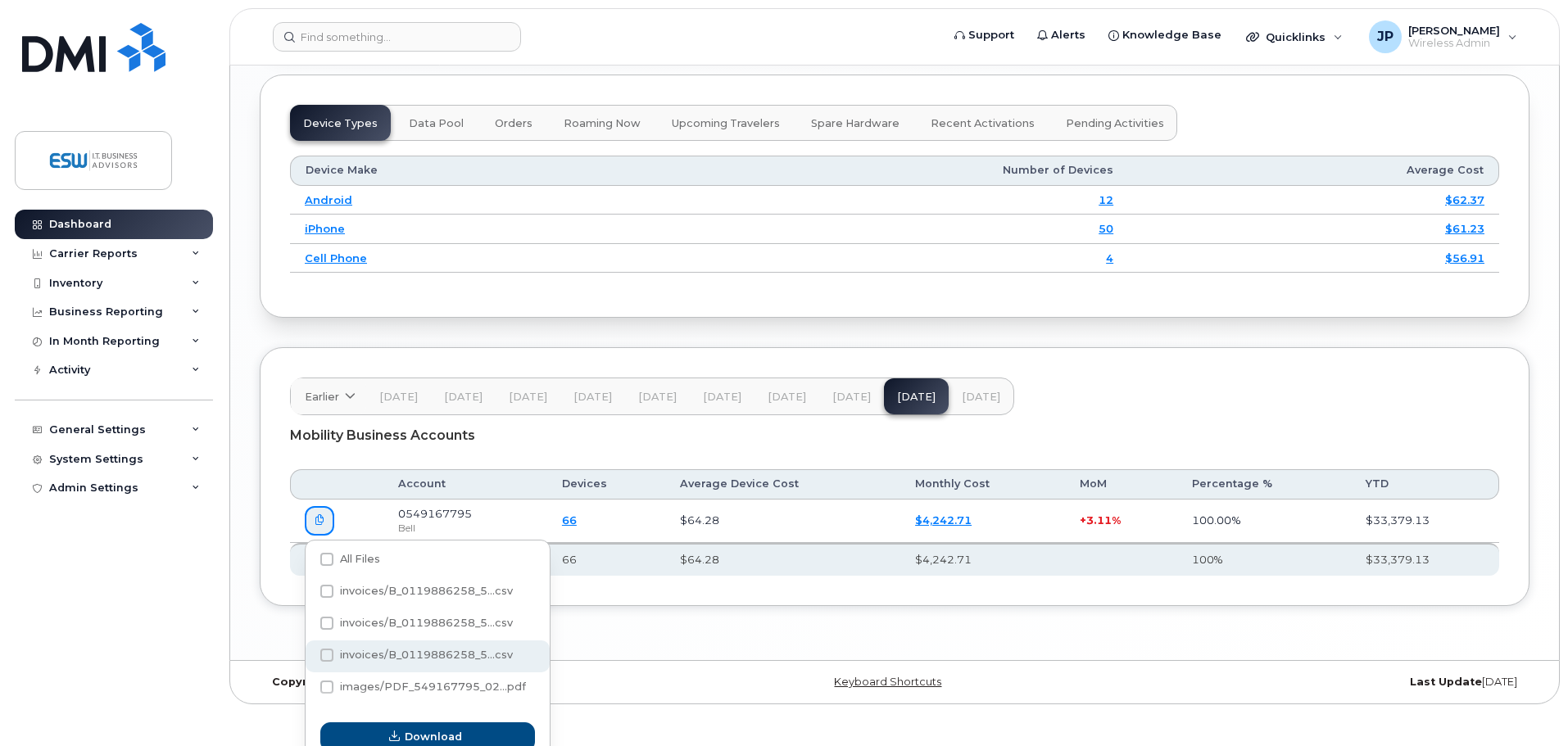
scroll to position [2044, 0]
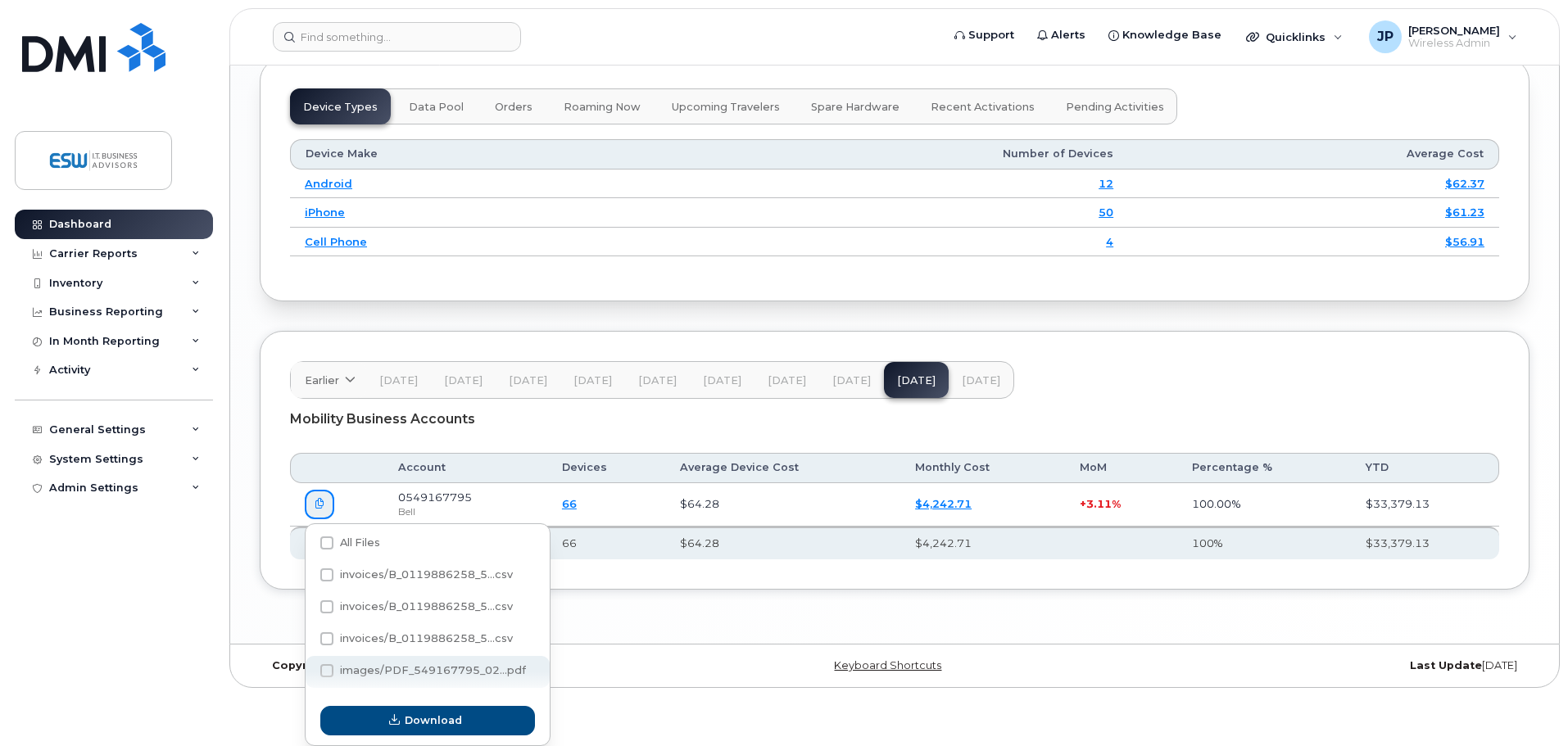
drag, startPoint x: 326, startPoint y: 666, endPoint x: 346, endPoint y: 687, distance: 29.0
click at [326, 666] on span at bounding box center [327, 671] width 13 height 13
click at [309, 667] on input "images/PDF_549167795_02...pdf" at bounding box center [305, 671] width 9 height 9
checkbox input "true"
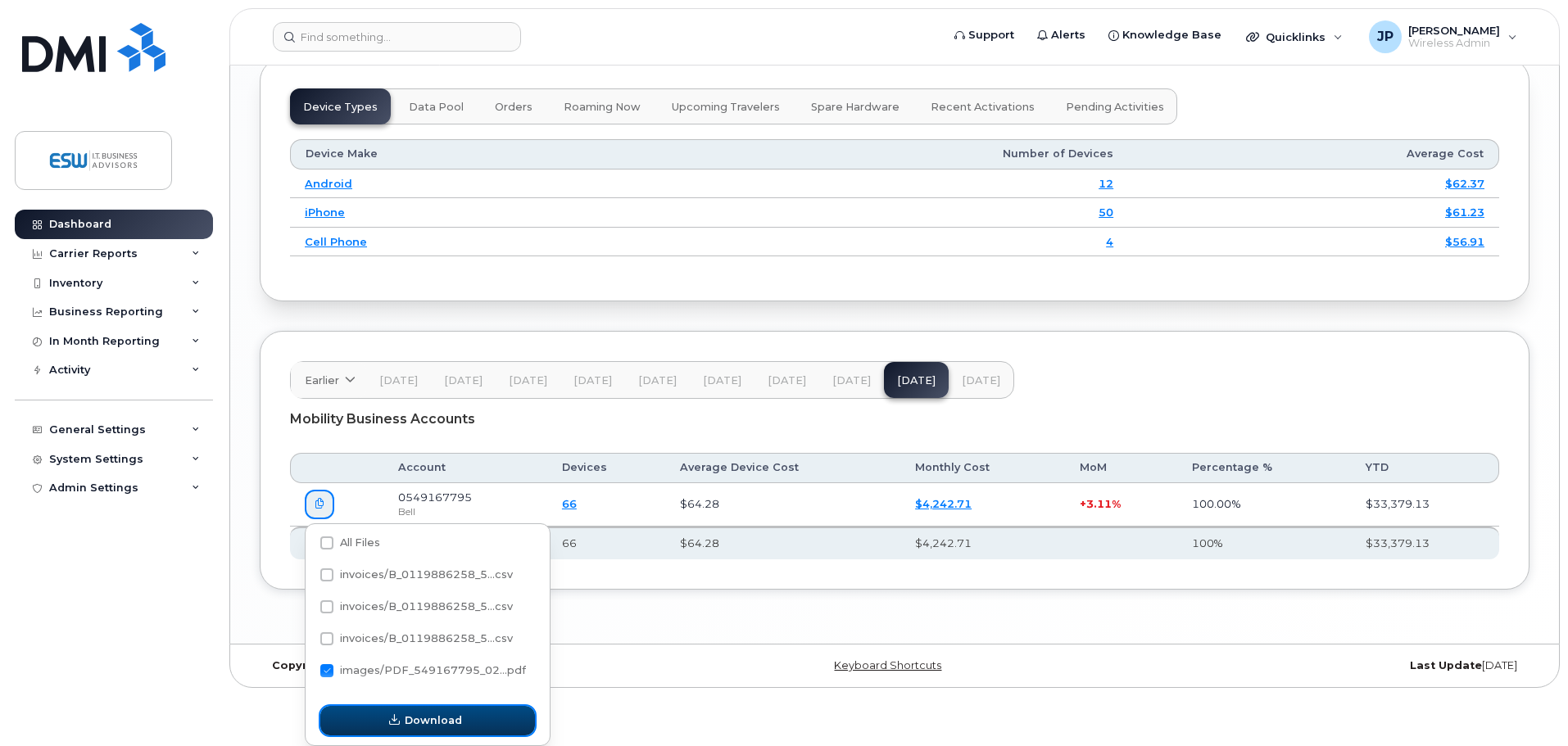
click at [397, 722] on icon "button" at bounding box center [394, 719] width 10 height 10
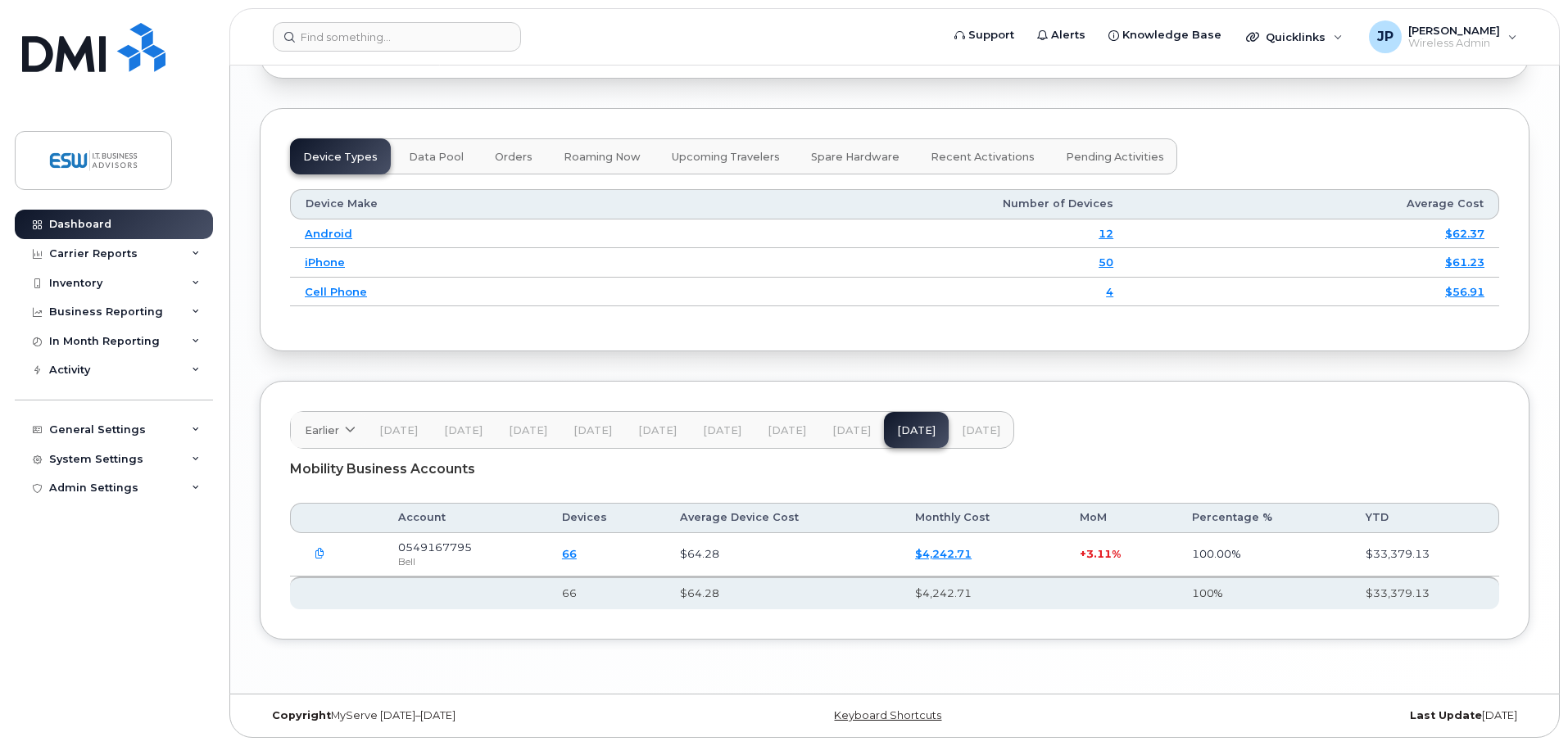
scroll to position [1995, 0]
click at [850, 430] on span "[DATE]" at bounding box center [852, 431] width 39 height 13
click at [323, 553] on icon "button" at bounding box center [319, 553] width 10 height 10
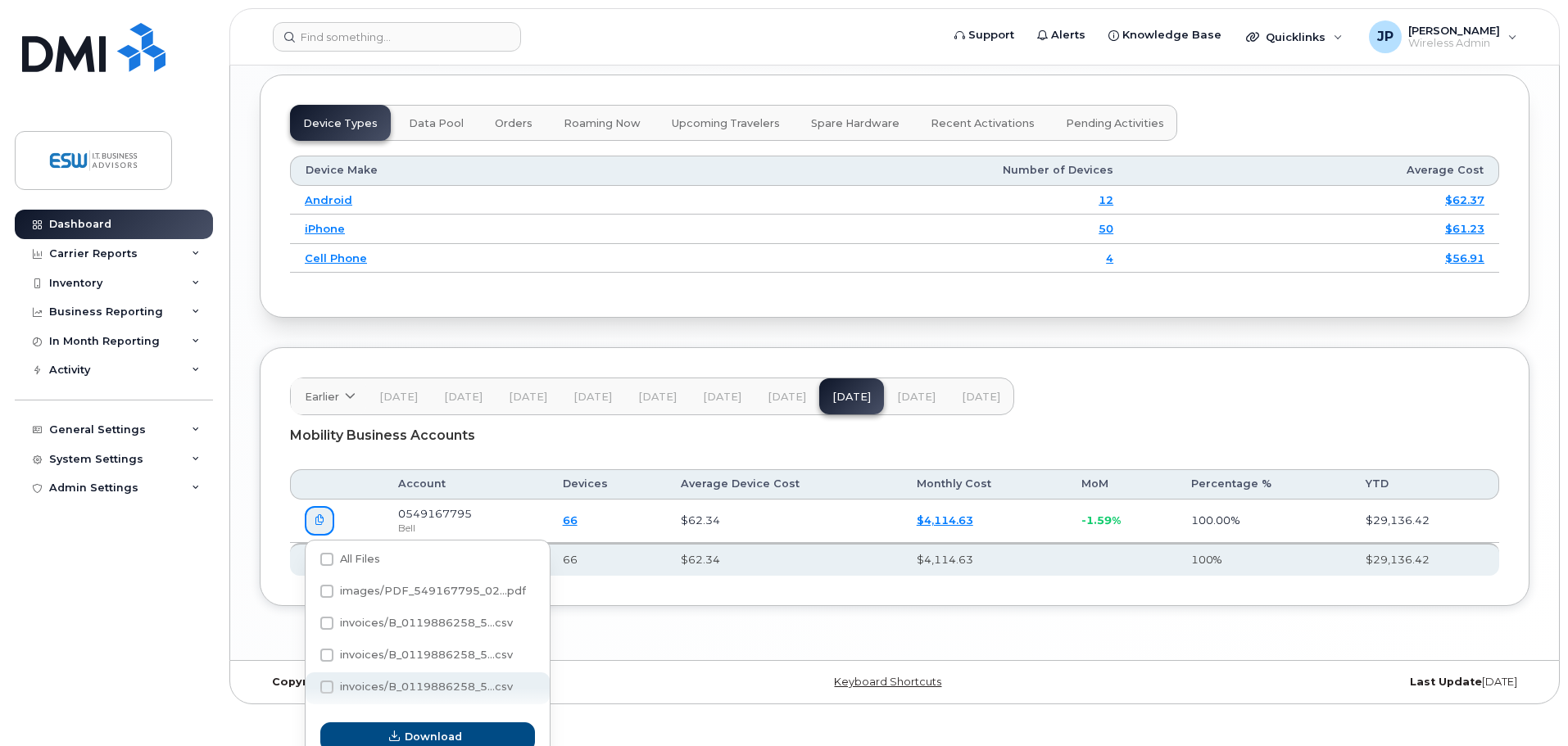
scroll to position [2044, 0]
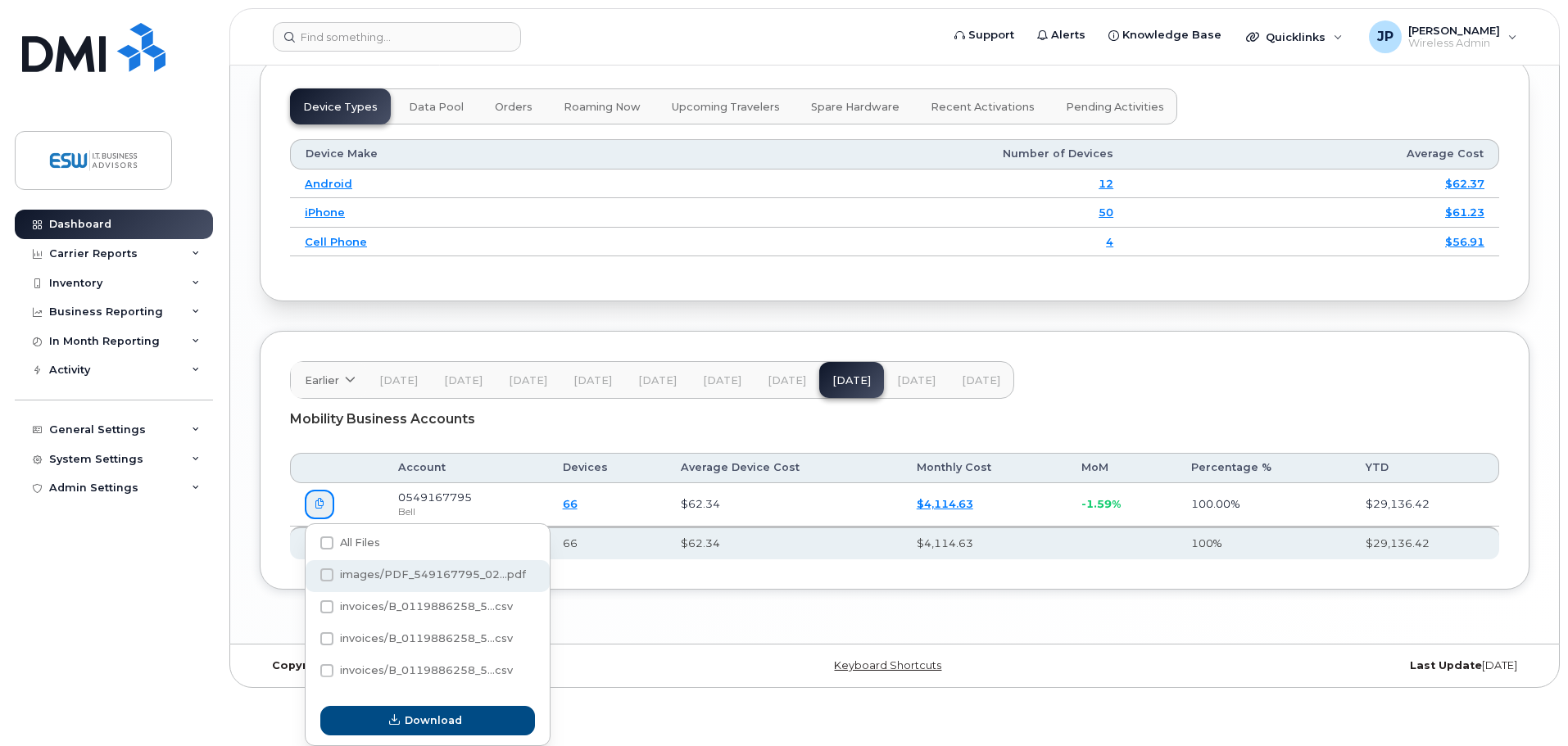
click at [324, 574] on span at bounding box center [327, 575] width 13 height 13
click at [309, 574] on input "images/PDF_549167795_02...pdf" at bounding box center [305, 575] width 9 height 9
checkbox input "true"
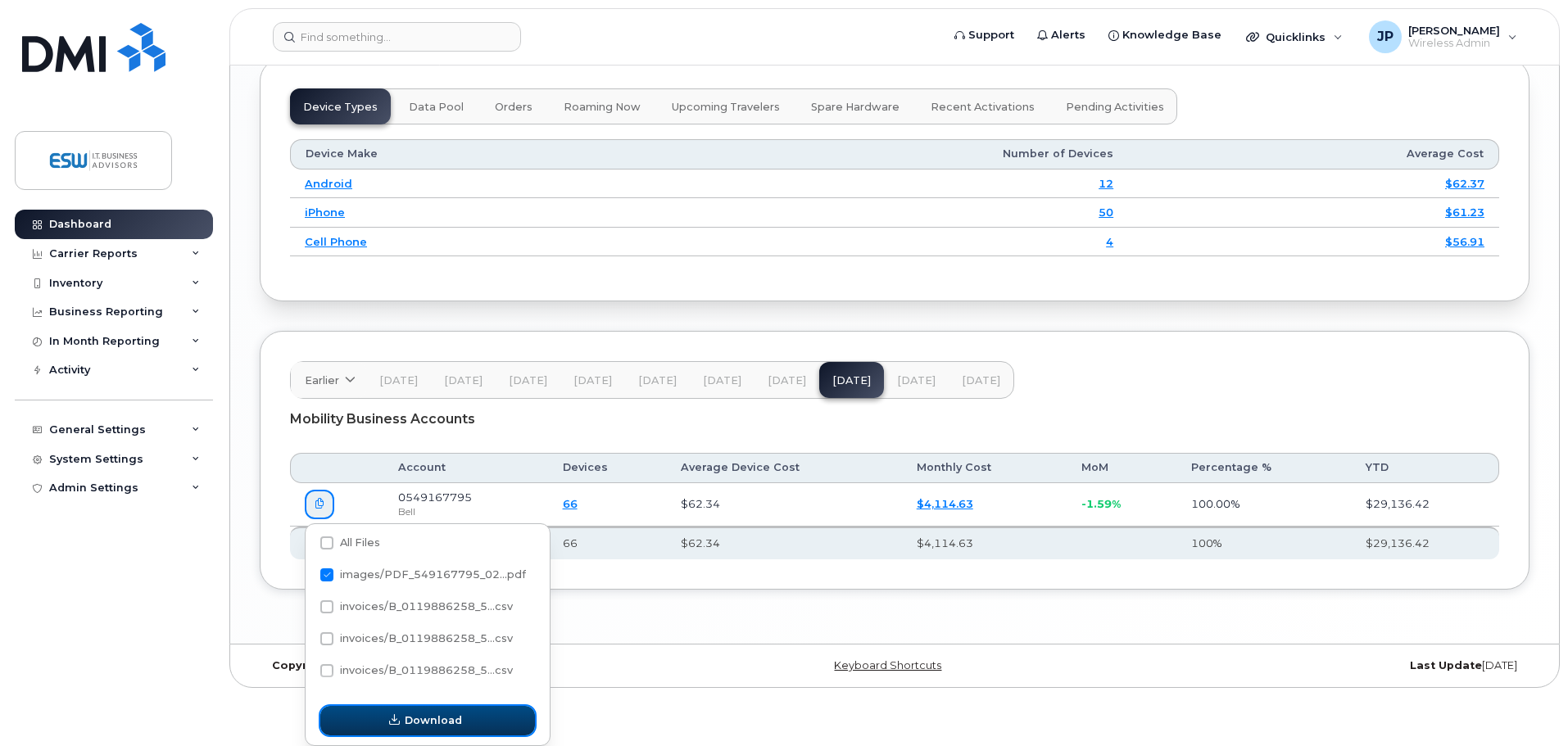
click at [419, 723] on span "Download" at bounding box center [433, 720] width 57 height 15
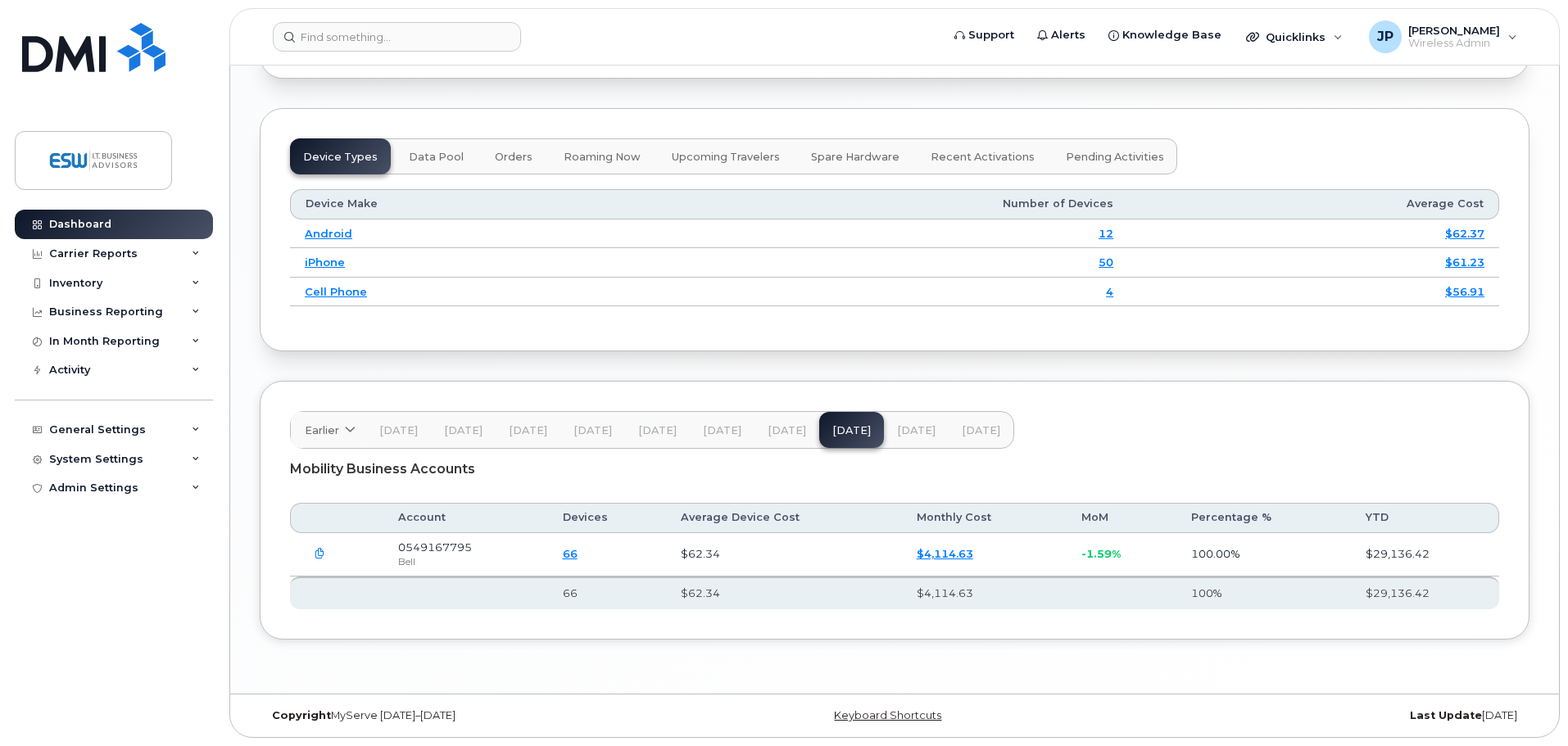
scroll to position [1995, 0]
drag, startPoint x: 88, startPoint y: 273, endPoint x: 88, endPoint y: 250, distance: 23.0
click at [88, 273] on div "Inventory" at bounding box center [114, 283] width 198 height 29
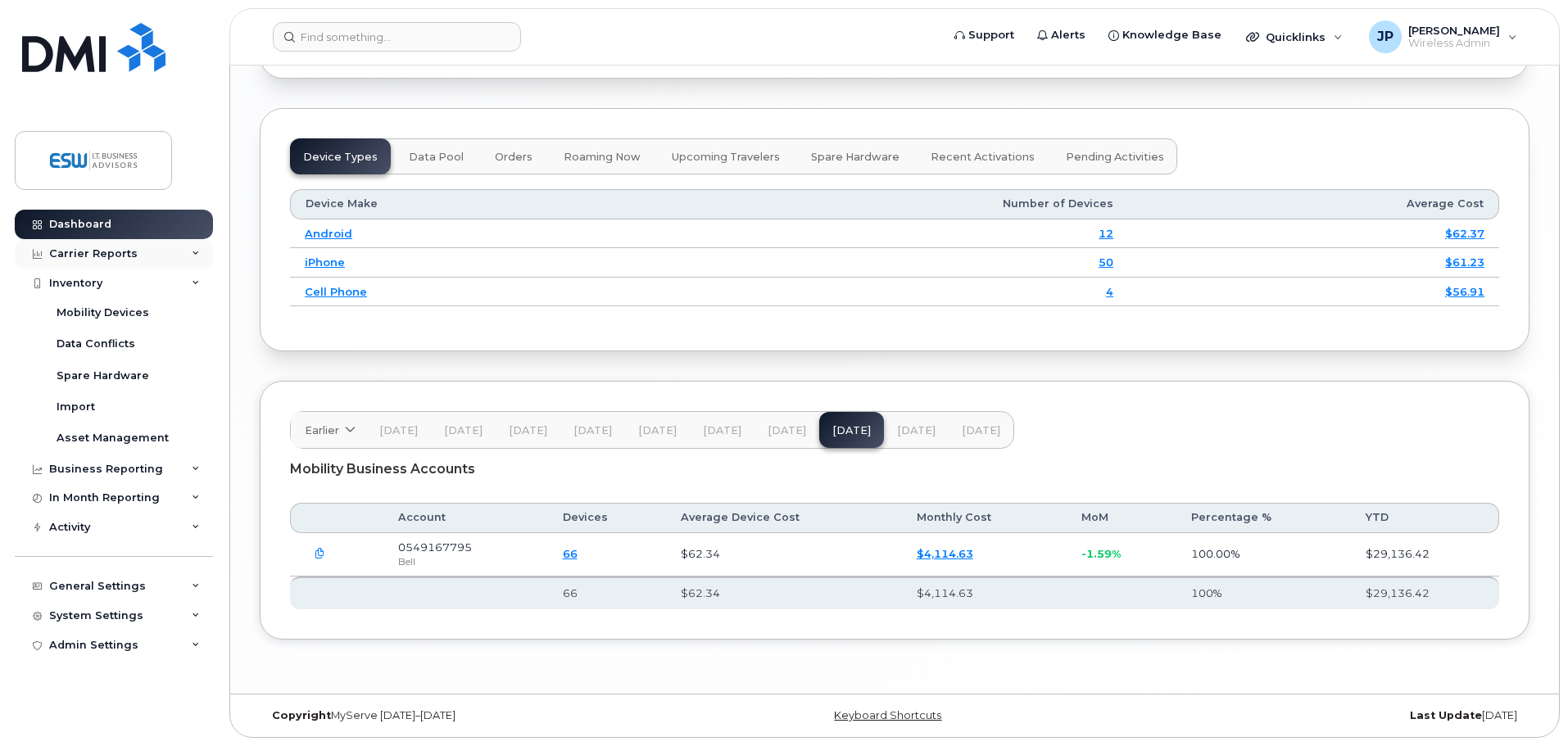
click at [88, 250] on div "Carrier Reports" at bounding box center [93, 254] width 88 height 13
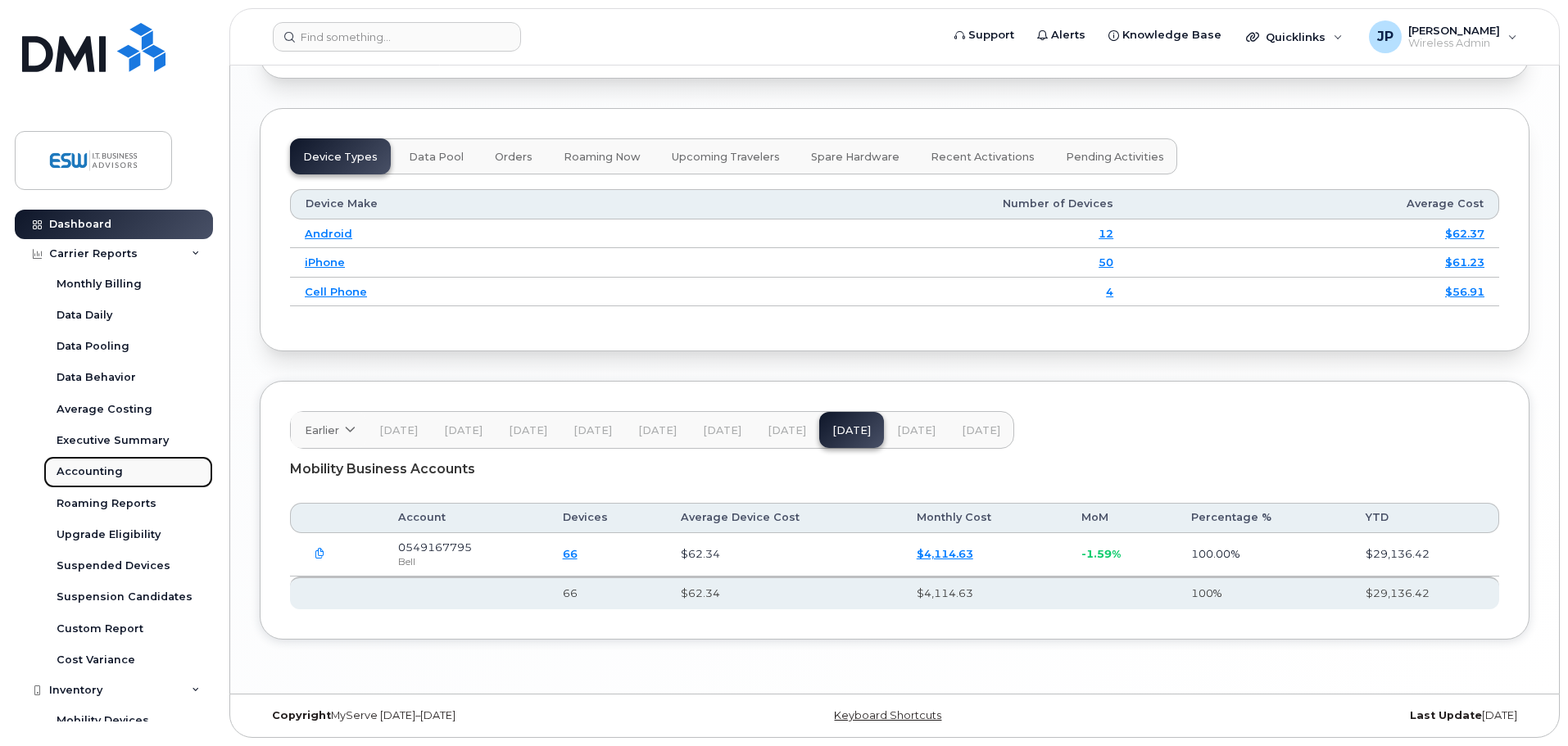
click at [84, 471] on div "Accounting" at bounding box center [90, 472] width 66 height 15
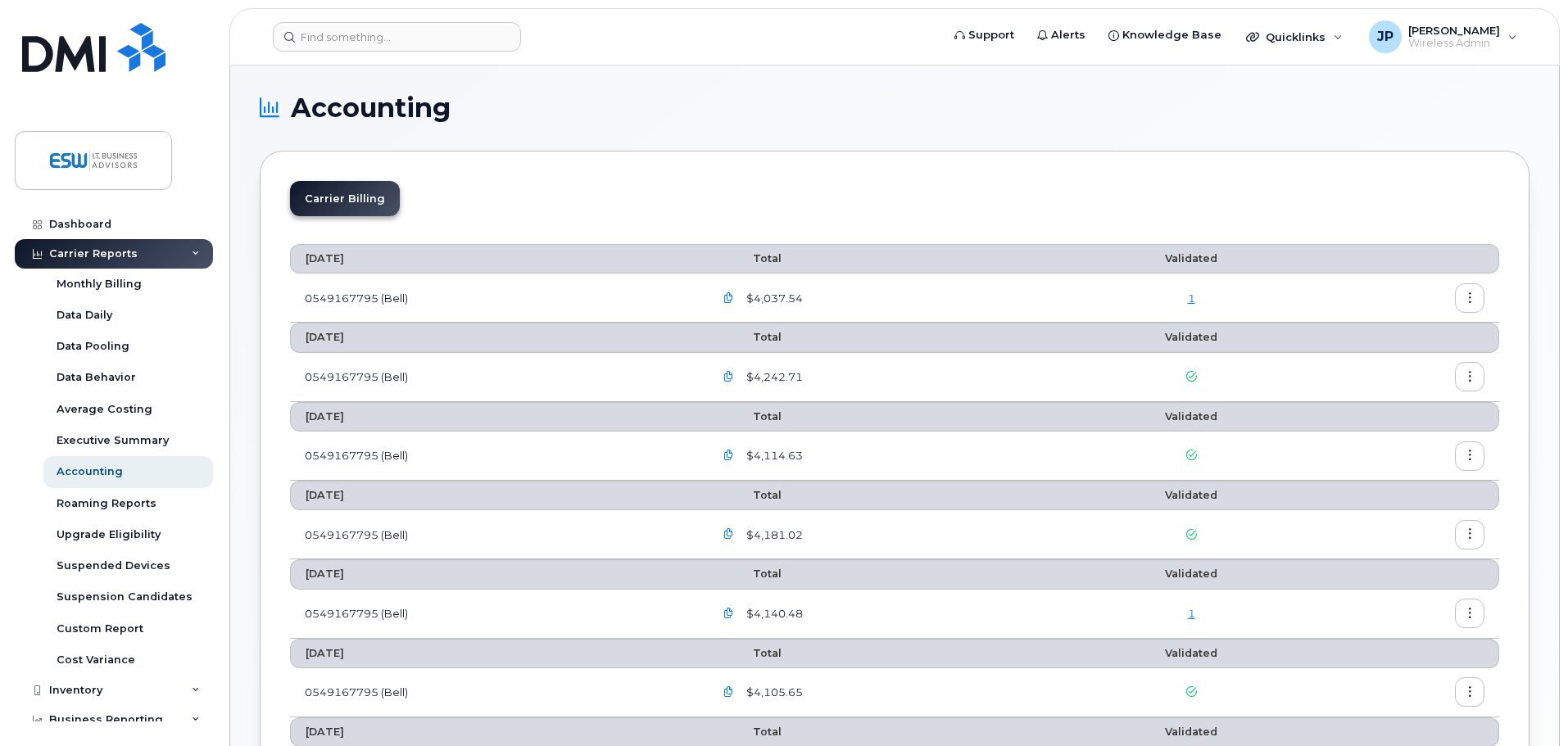
click at [1471, 455] on icon "button" at bounding box center [1470, 456] width 10 height 10
click at [1400, 521] on span "Download" at bounding box center [1395, 523] width 64 height 15
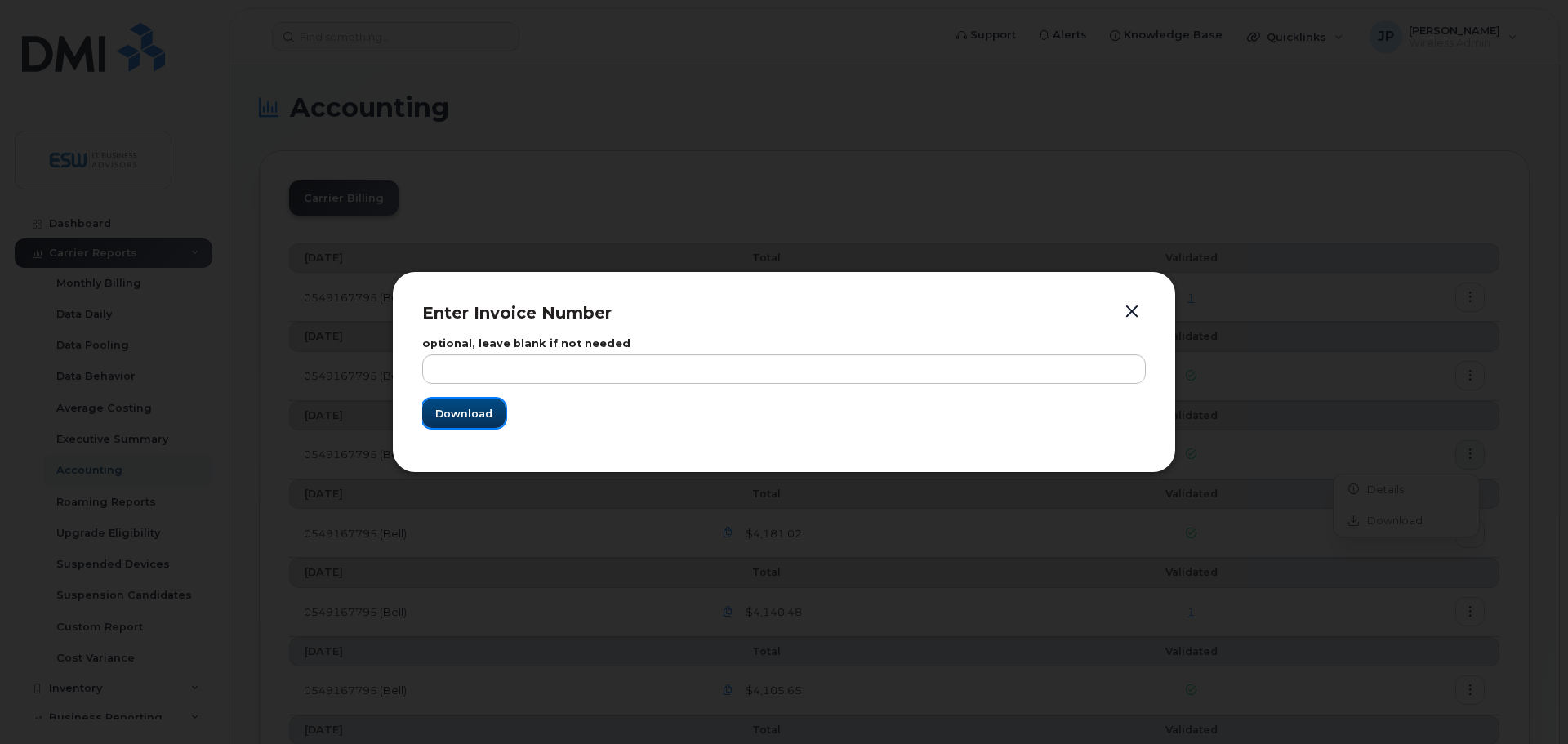
click at [479, 416] on span "Download" at bounding box center [464, 414] width 57 height 15
